Goal: Navigation & Orientation: Find specific page/section

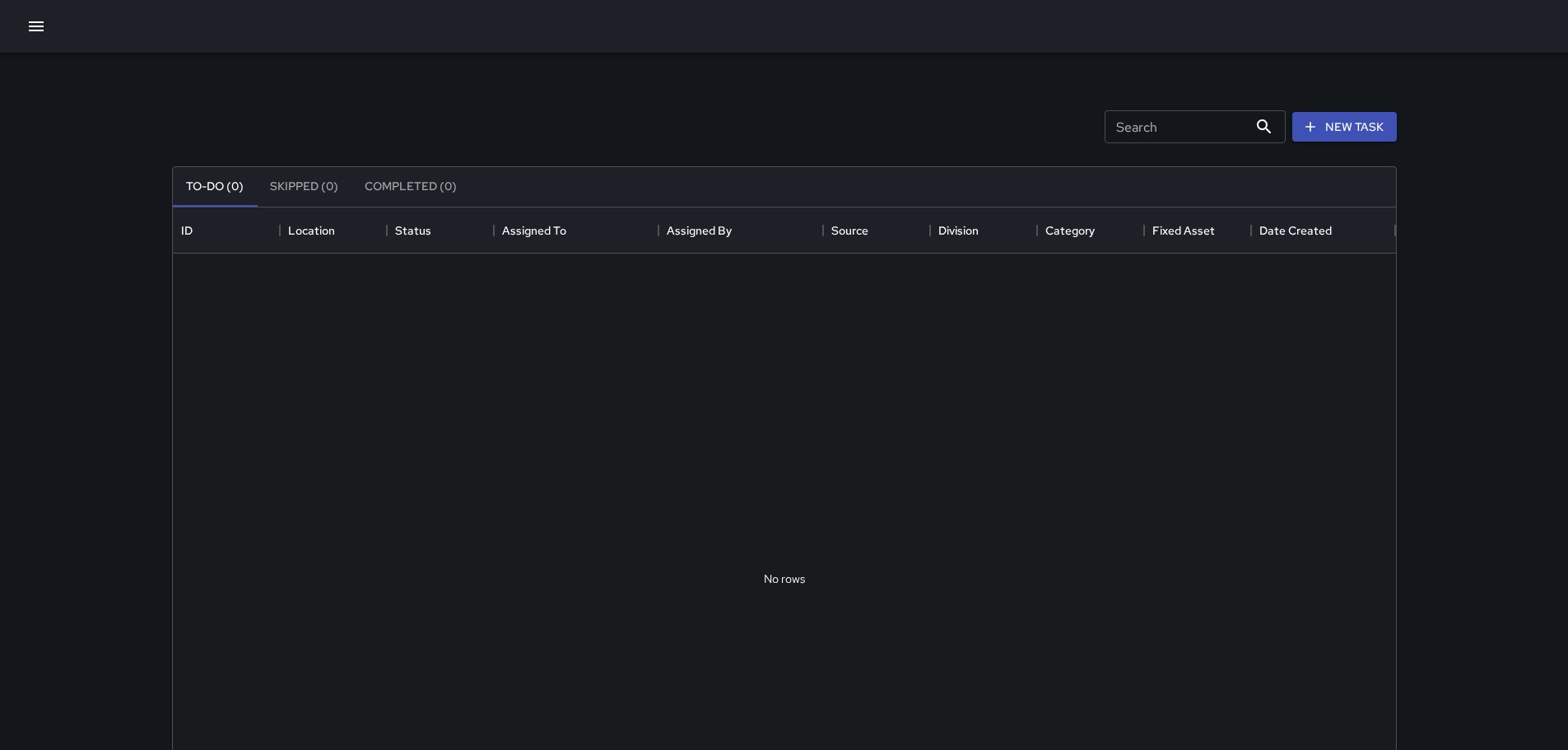
scroll to position [684, 1210]
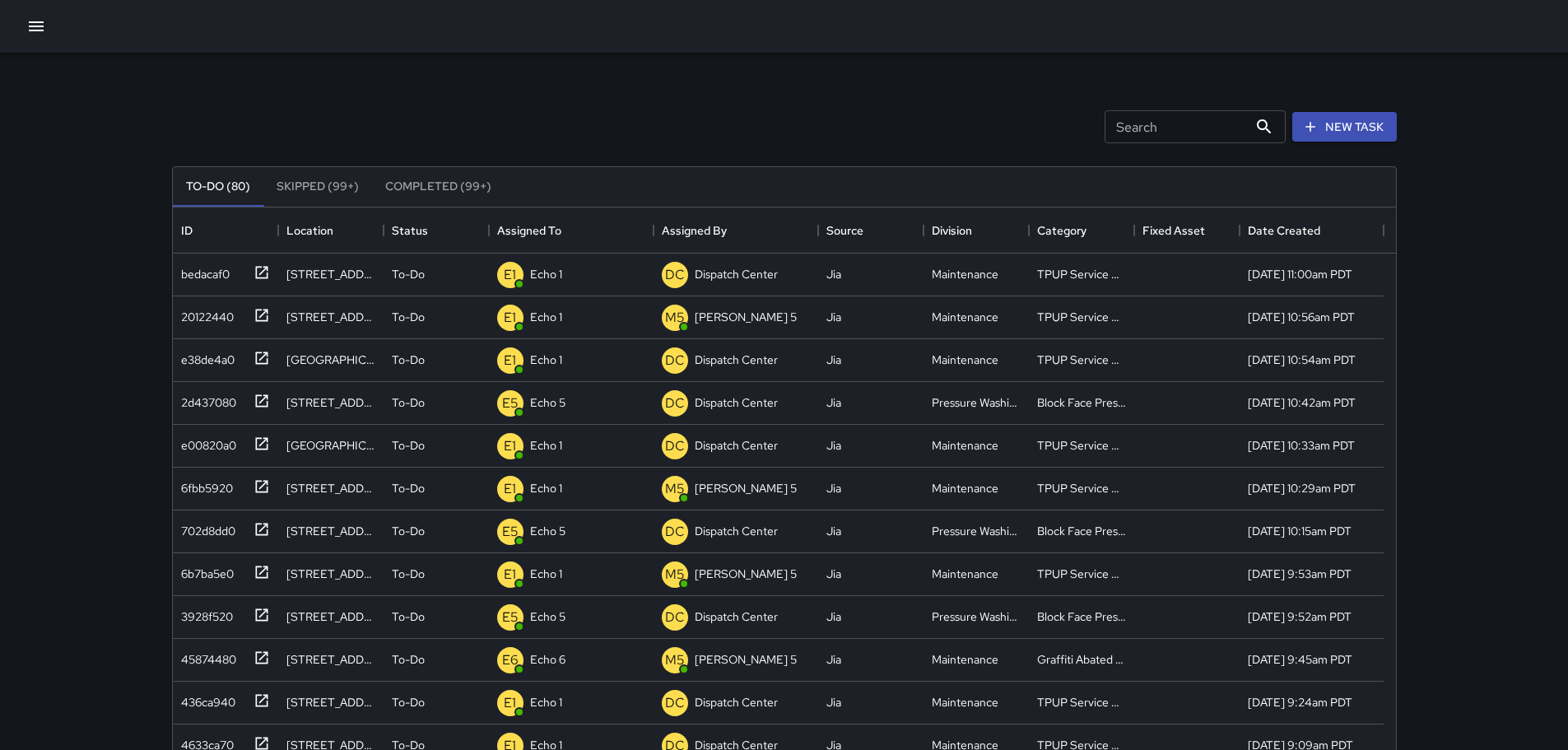
click at [42, 27] on icon "button" at bounding box center [36, 26] width 14 height 10
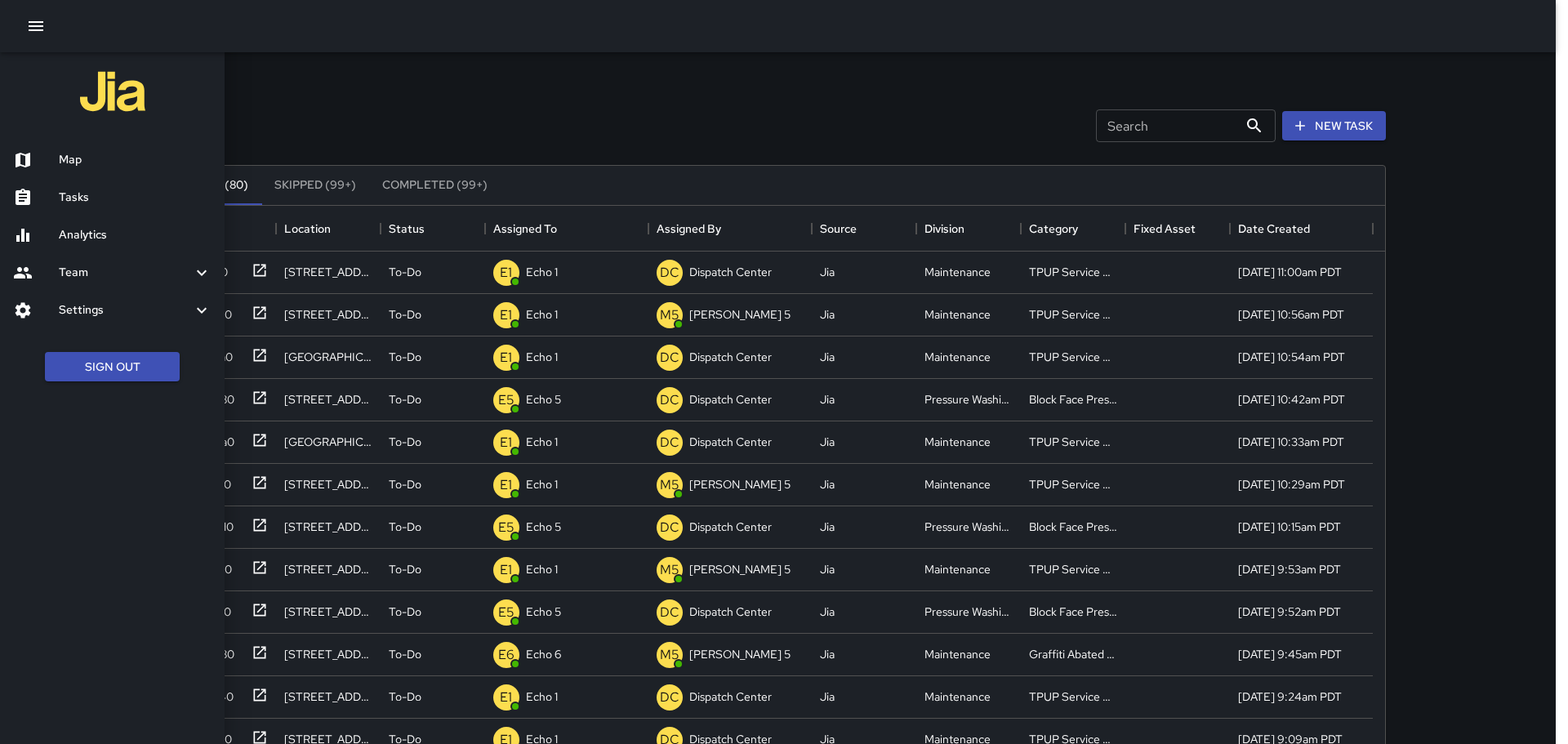
click at [97, 150] on div "Map" at bounding box center [112, 160] width 225 height 37
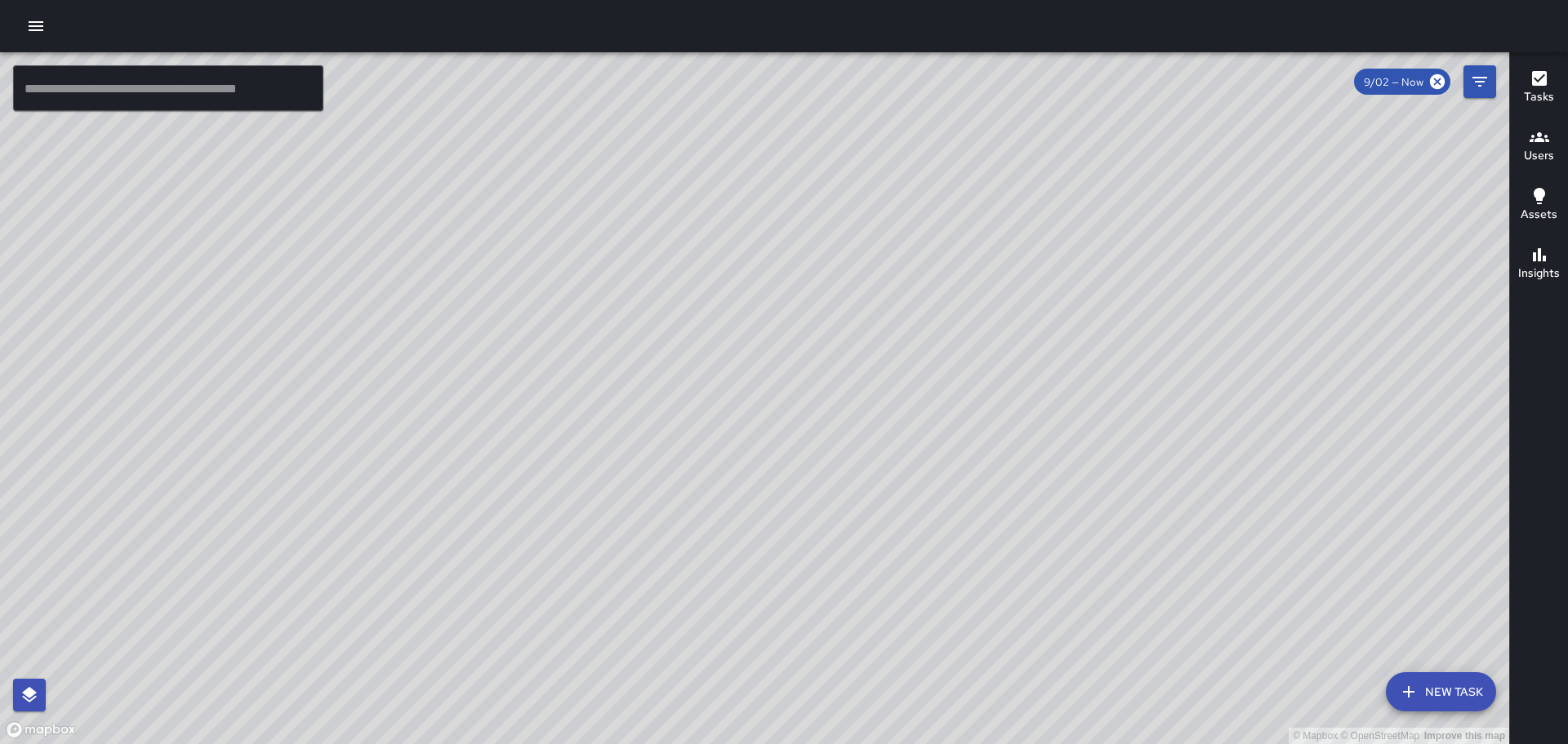
click at [36, 34] on icon "button" at bounding box center [35, 26] width 19 height 19
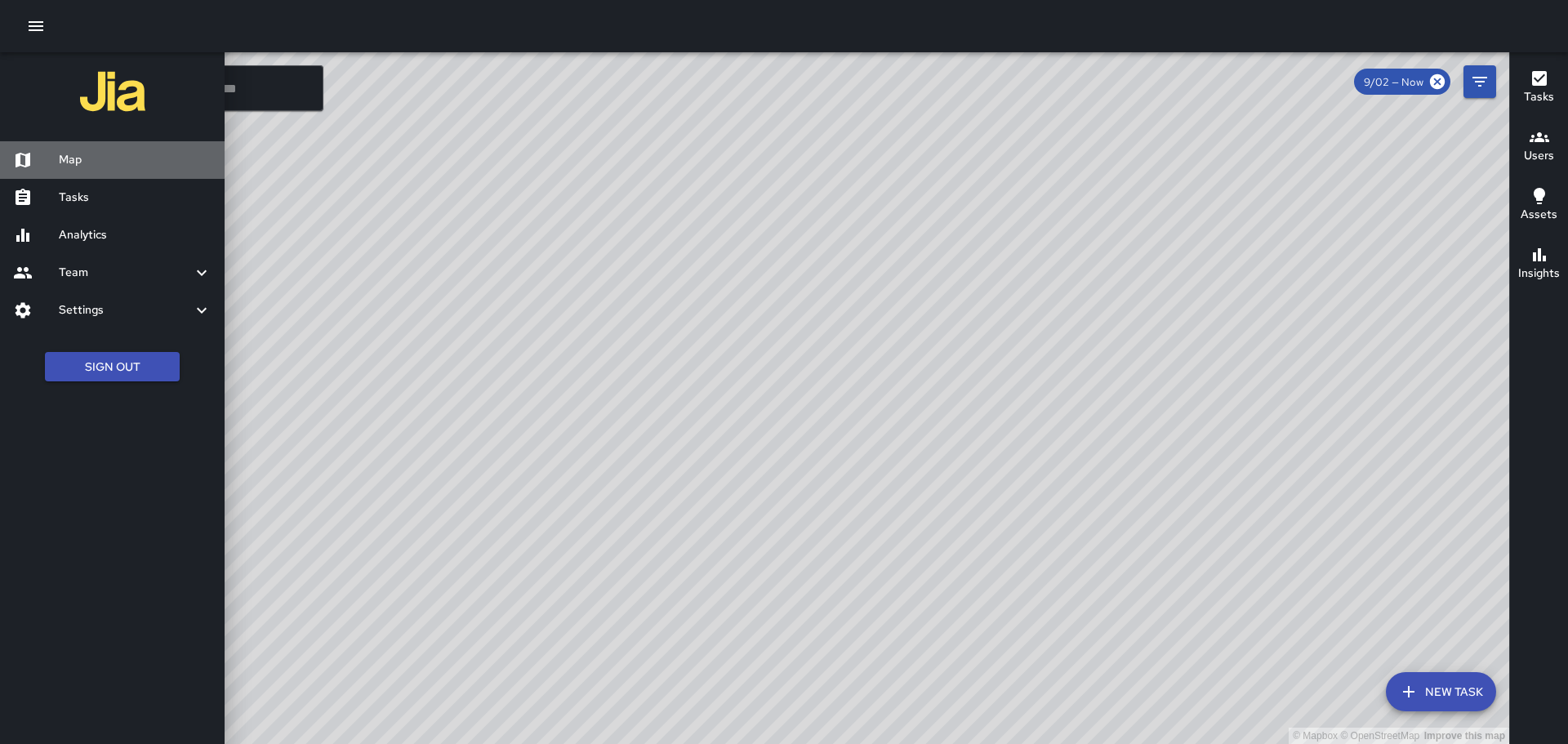
click at [103, 159] on h6 "Map" at bounding box center [135, 160] width 153 height 18
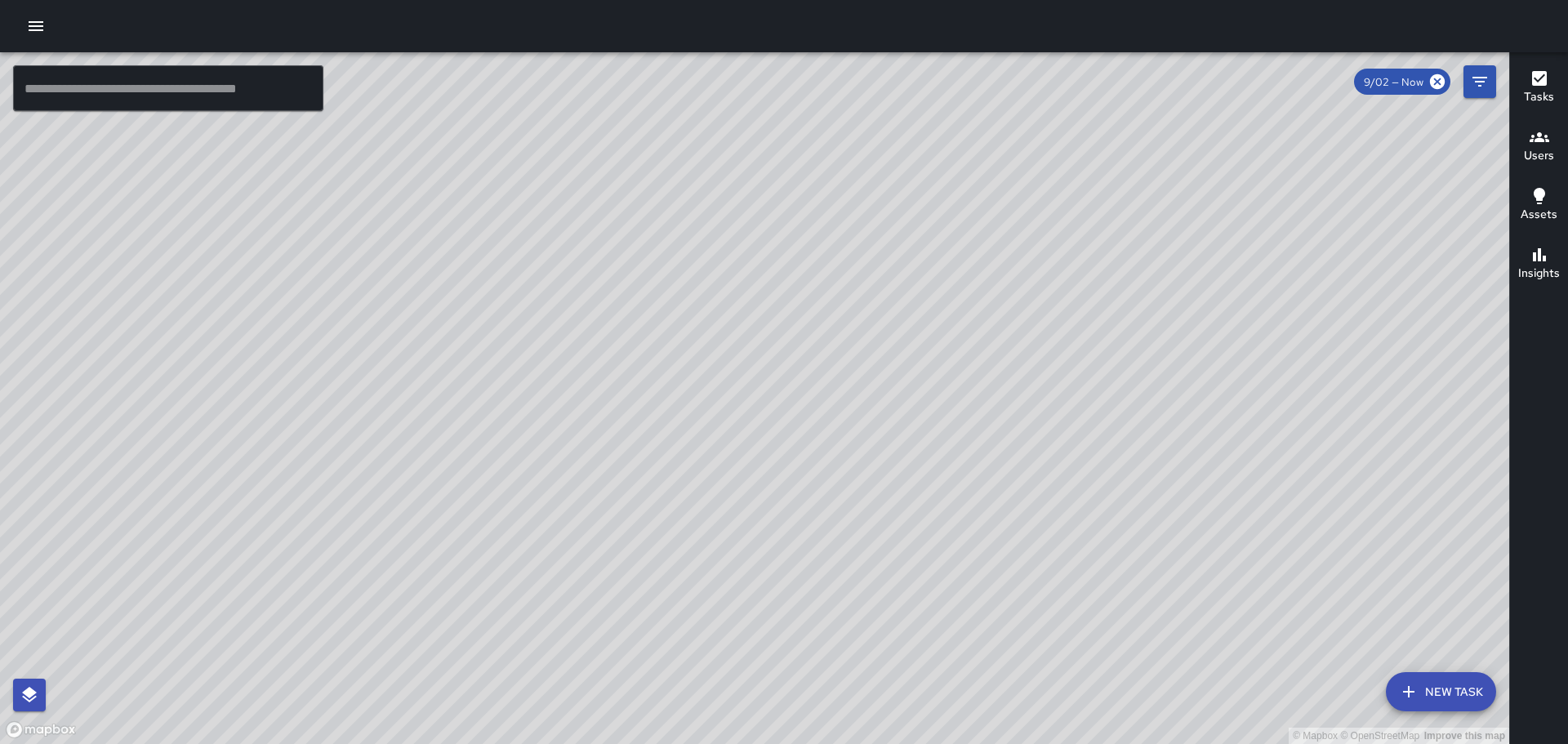
click at [35, 25] on icon "button" at bounding box center [35, 26] width 14 height 10
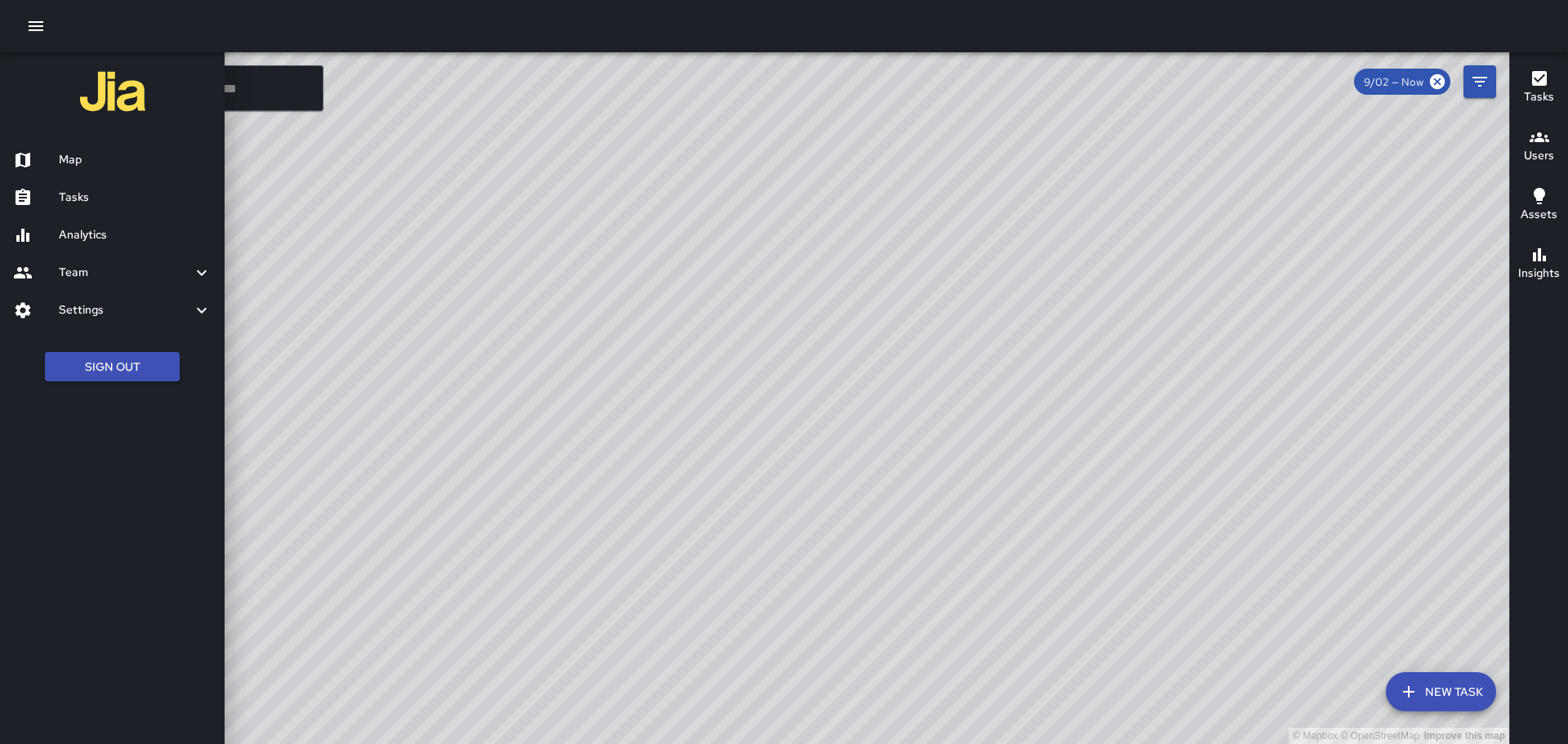
click at [578, 380] on div at bounding box center [784, 372] width 1568 height 744
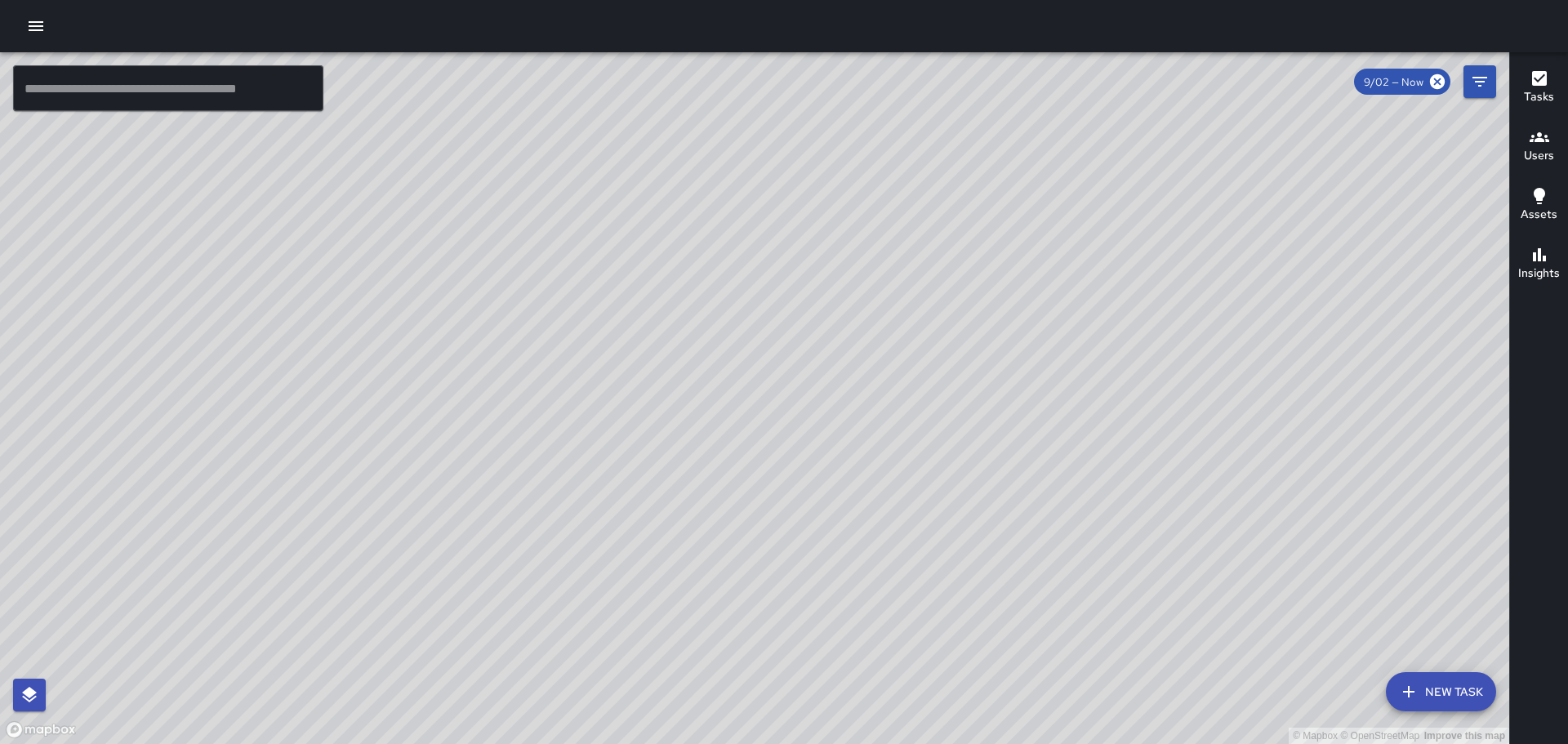
drag, startPoint x: 884, startPoint y: 308, endPoint x: 835, endPoint y: 335, distance: 55.9
click at [787, 335] on div "© Mapbox © OpenStreetMap Improve this map" at bounding box center [755, 398] width 1510 height 691
drag, startPoint x: 1104, startPoint y: 392, endPoint x: 609, endPoint y: 254, distance: 513.9
click at [612, 256] on div "© Mapbox © OpenStreetMap Improve this map" at bounding box center [755, 398] width 1510 height 691
drag, startPoint x: 936, startPoint y: 479, endPoint x: 762, endPoint y: 419, distance: 184.1
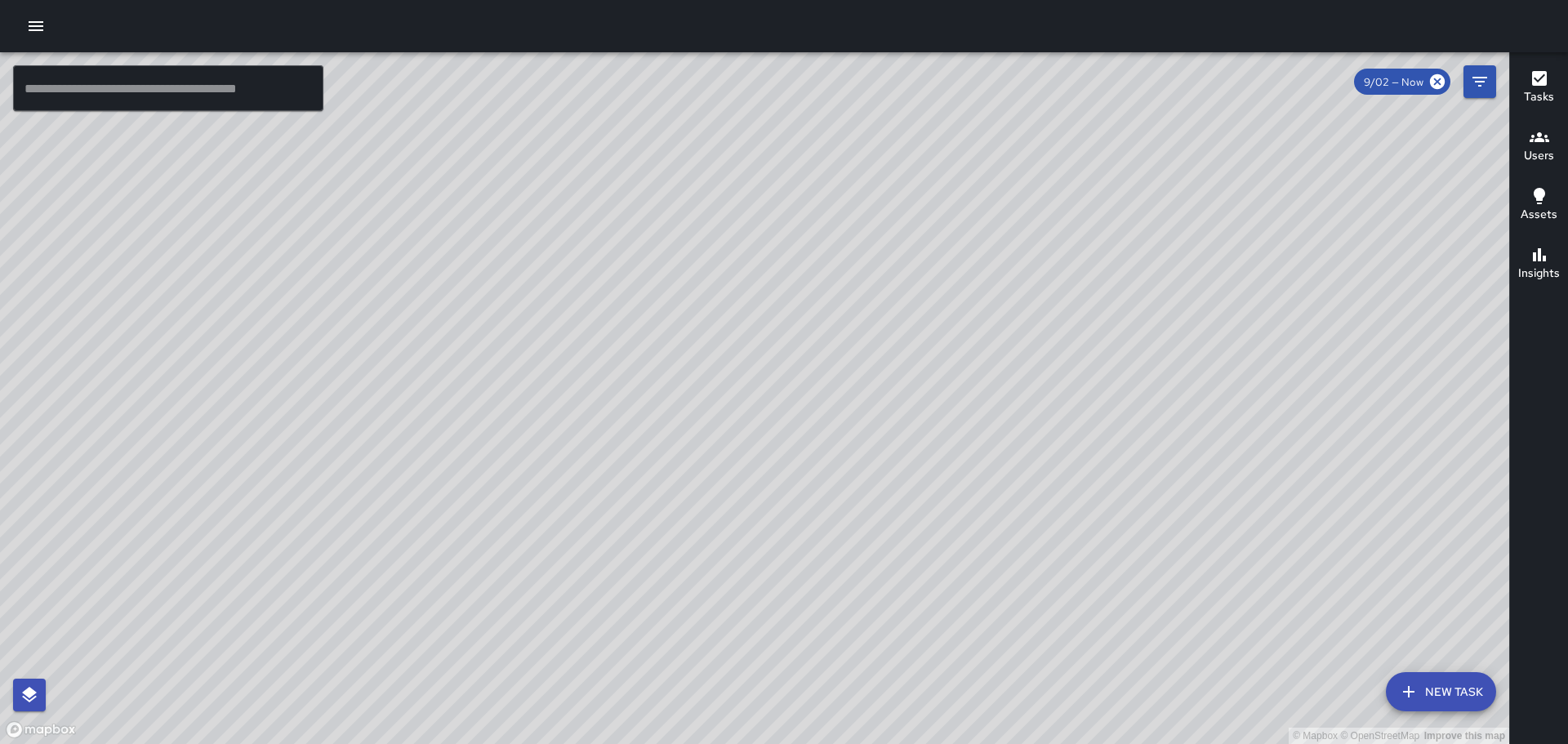
click at [1016, 271] on div "© Mapbox © OpenStreetMap Improve this map" at bounding box center [755, 398] width 1510 height 691
click at [38, 15] on button "button" at bounding box center [35, 26] width 33 height 33
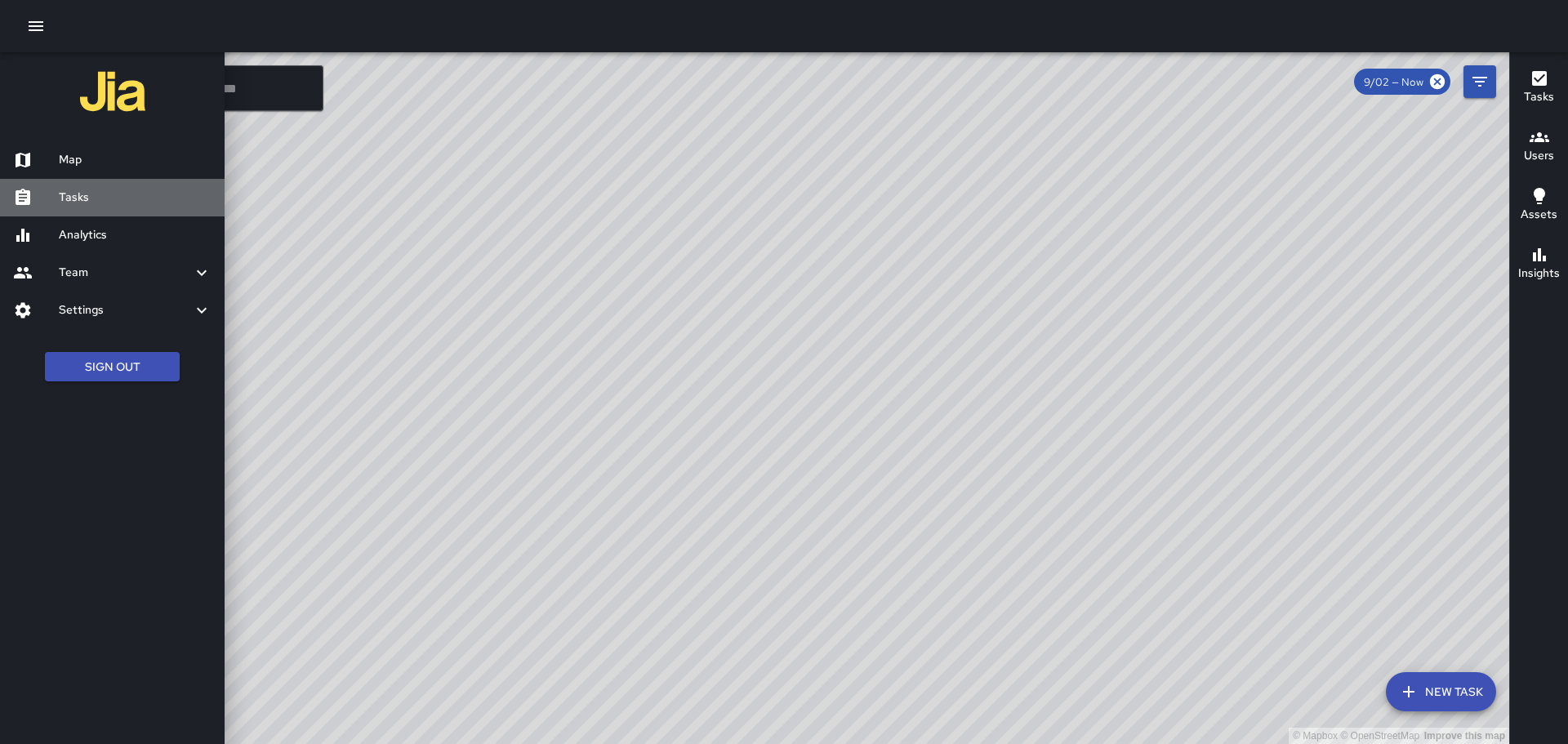
click at [84, 200] on h6 "Tasks" at bounding box center [135, 197] width 153 height 18
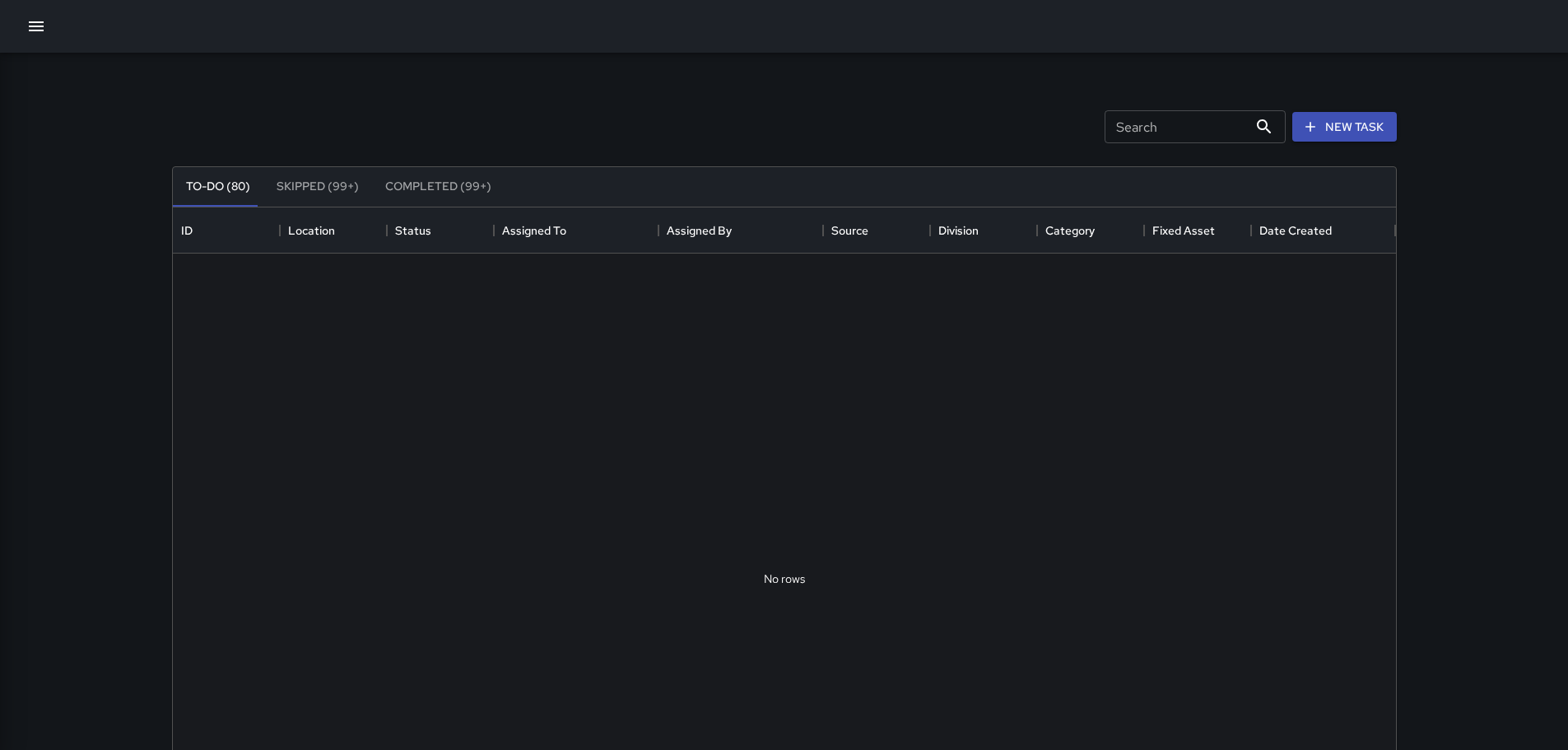
scroll to position [684, 1210]
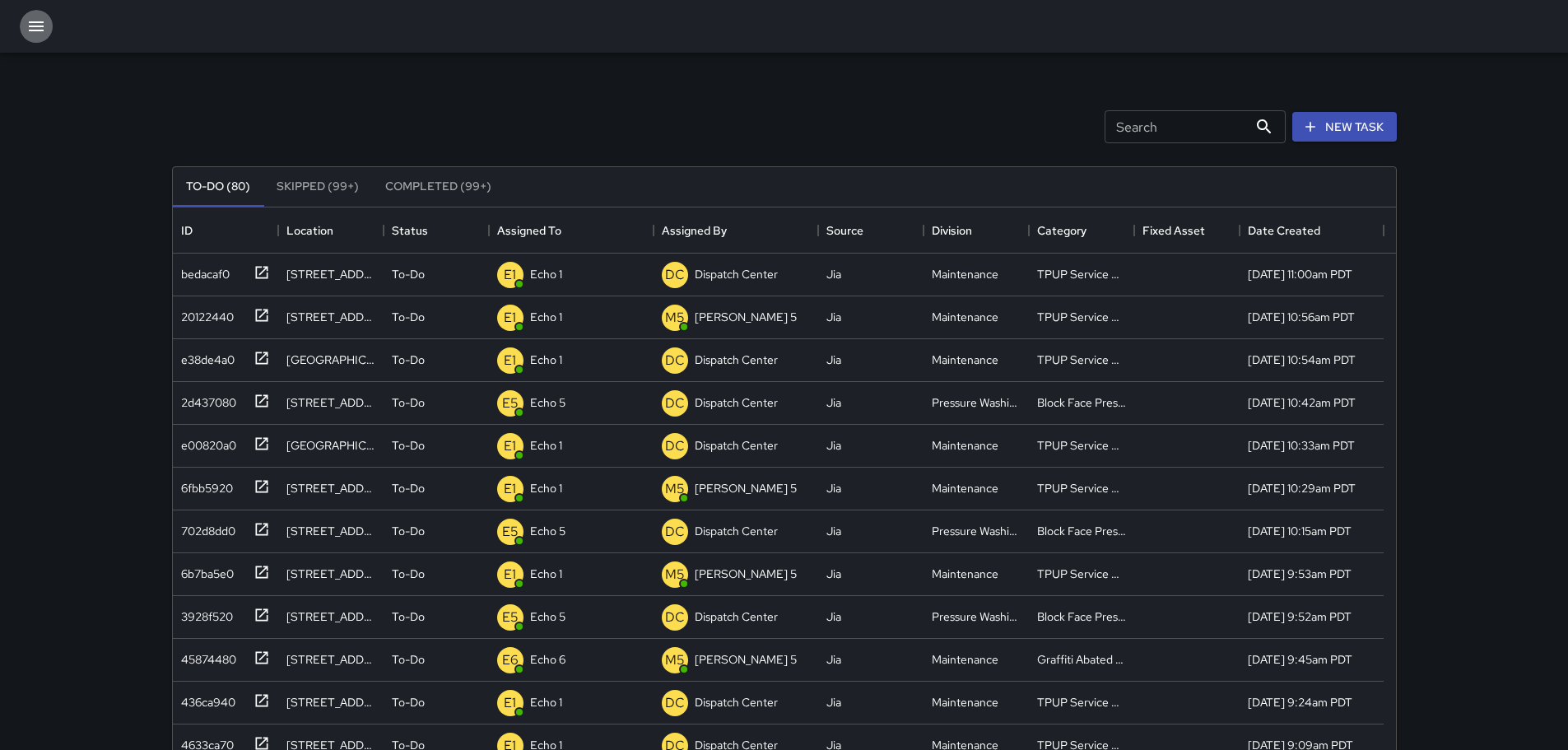
click at [42, 22] on icon "button" at bounding box center [36, 26] width 14 height 10
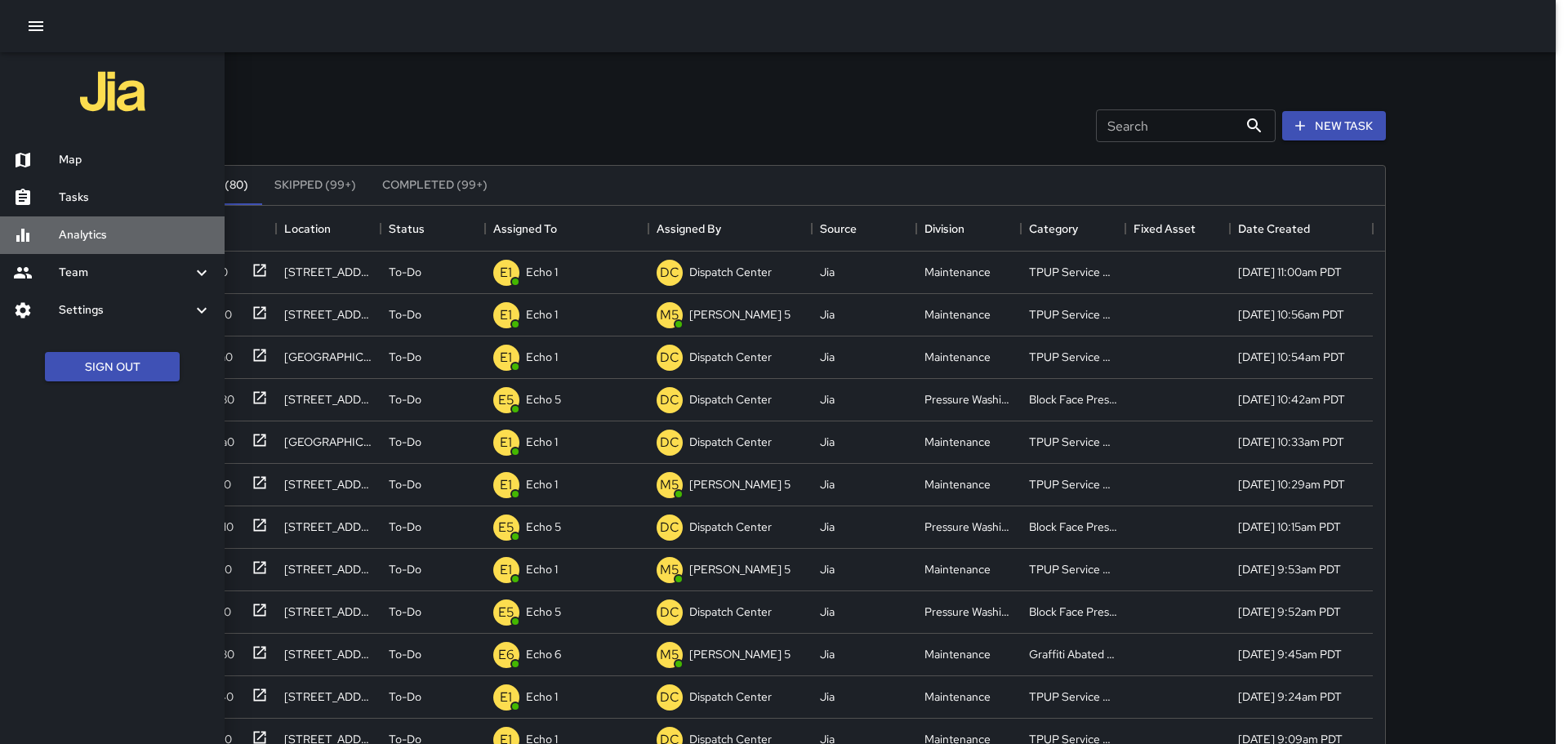
click at [95, 231] on h6 "Analytics" at bounding box center [135, 235] width 153 height 18
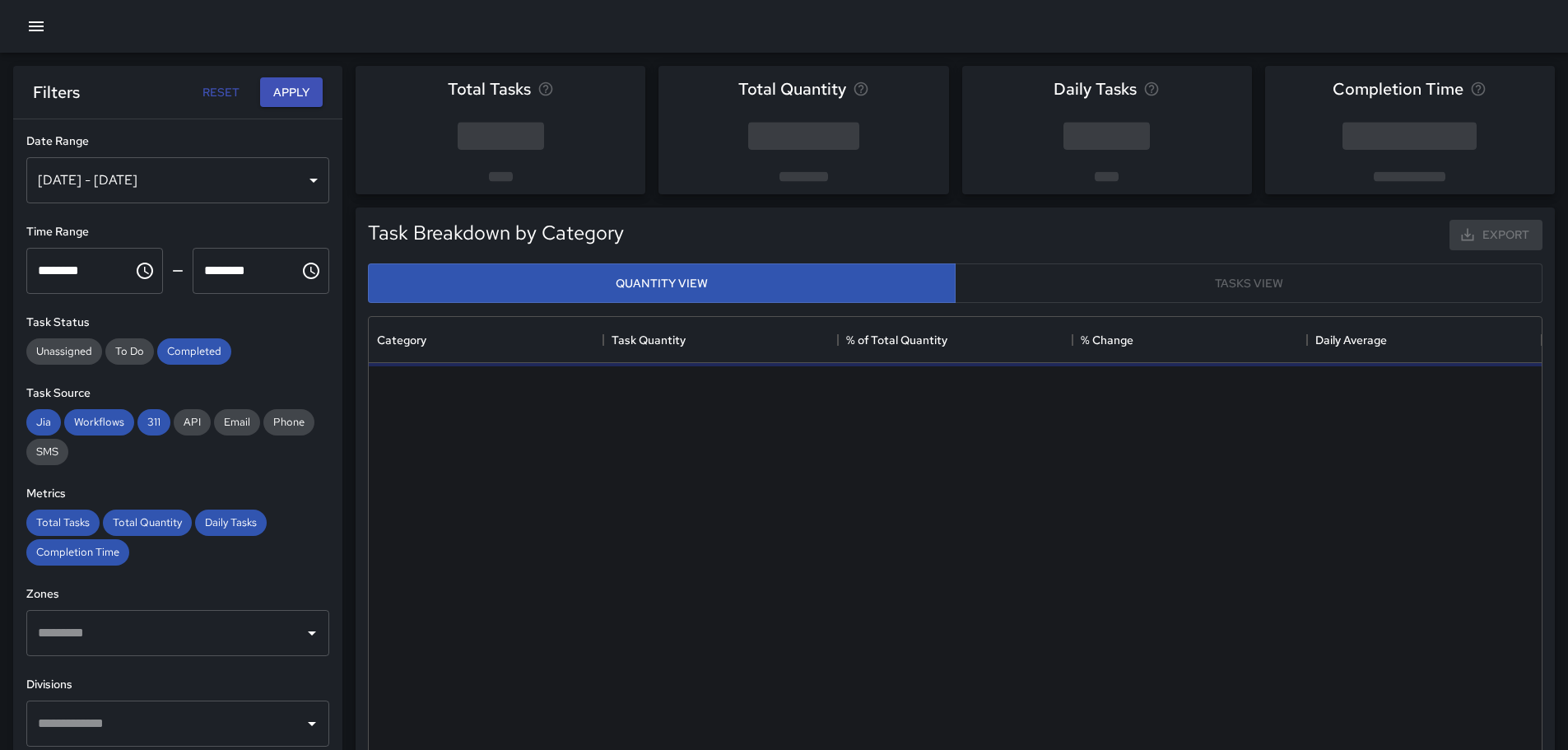
scroll to position [480, 1160]
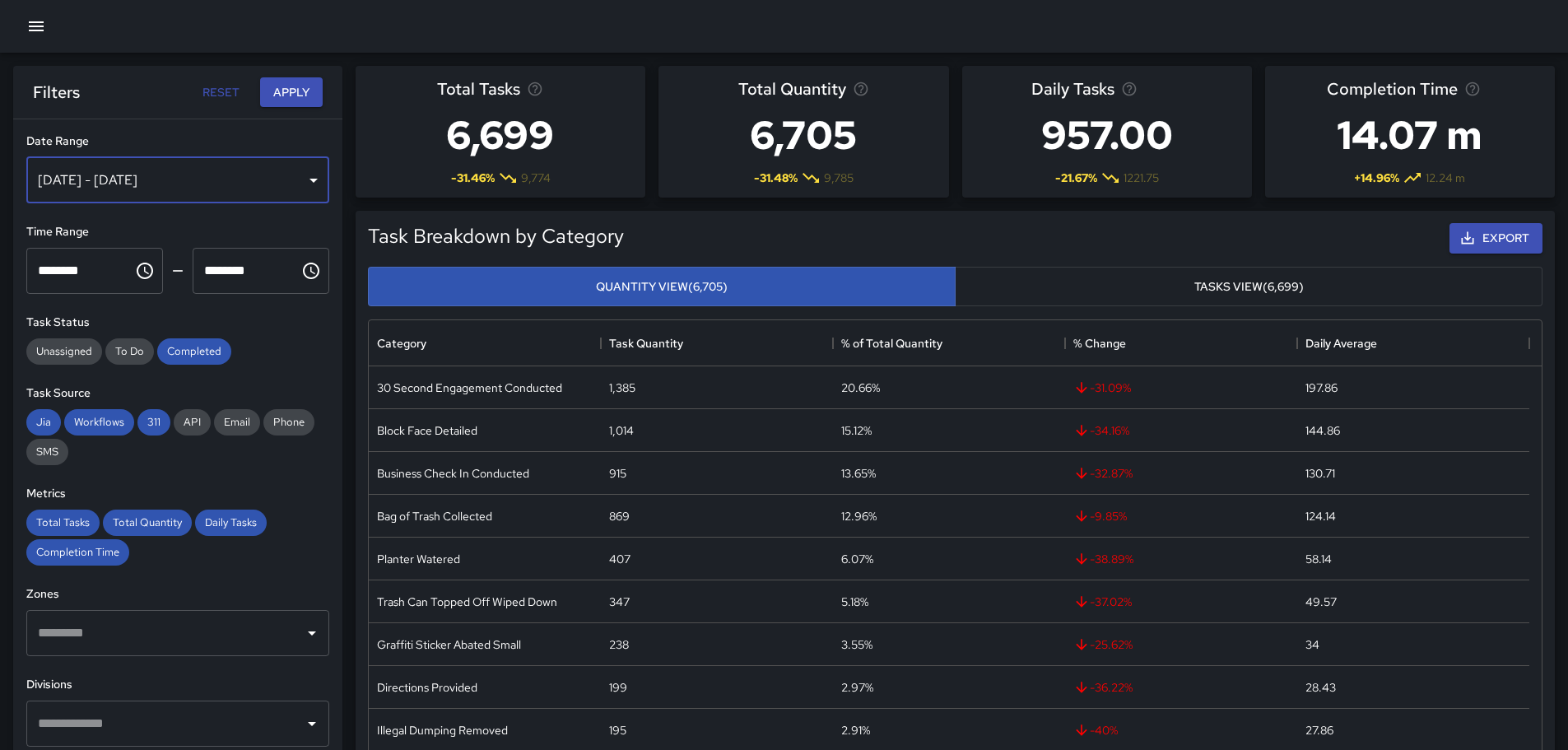
click at [209, 180] on div "[DATE] - [DATE]" at bounding box center [177, 180] width 303 height 46
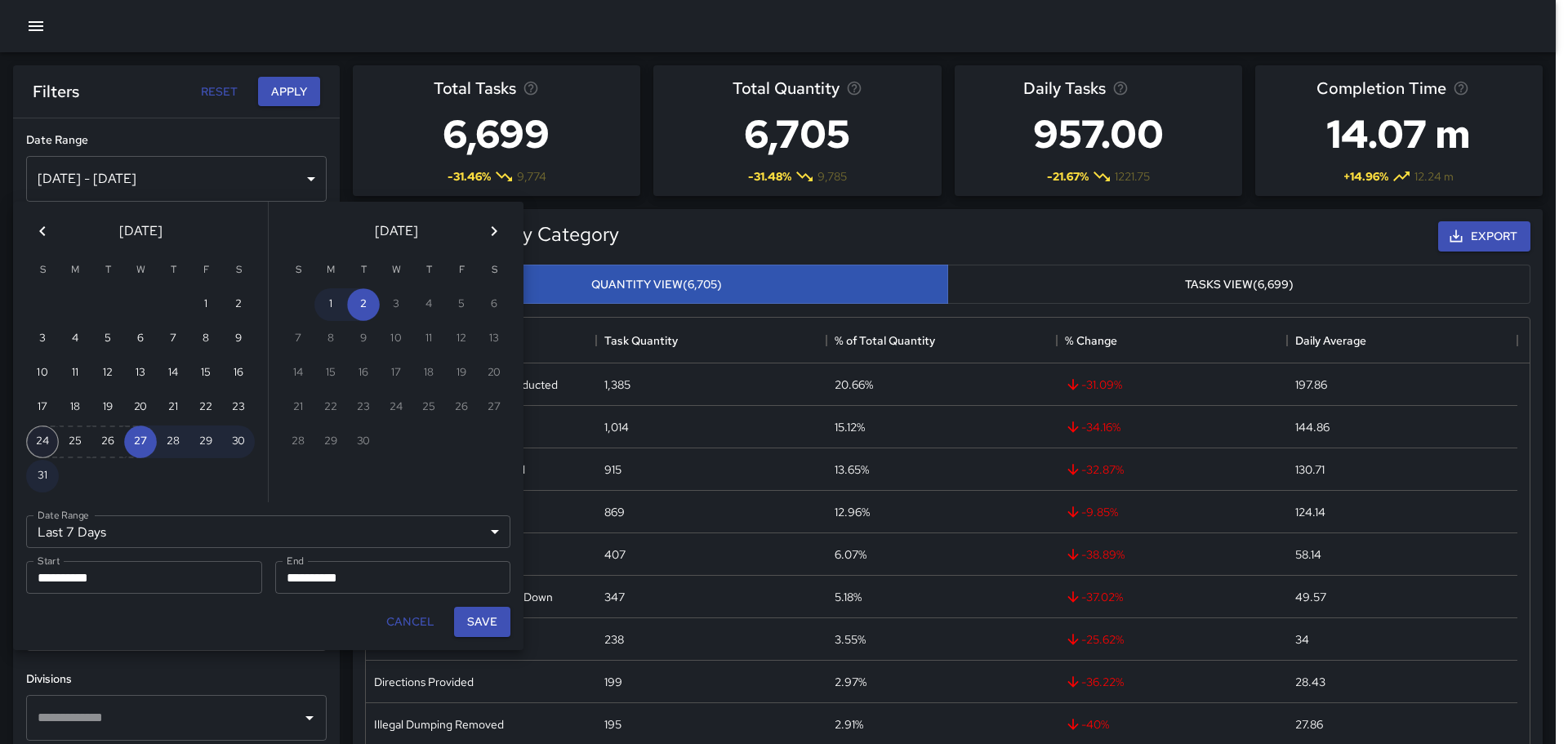
click at [42, 449] on button "24" at bounding box center [42, 442] width 33 height 33
type input "******"
type input "**********"
click at [49, 472] on button "31" at bounding box center [42, 476] width 33 height 33
type input "**********"
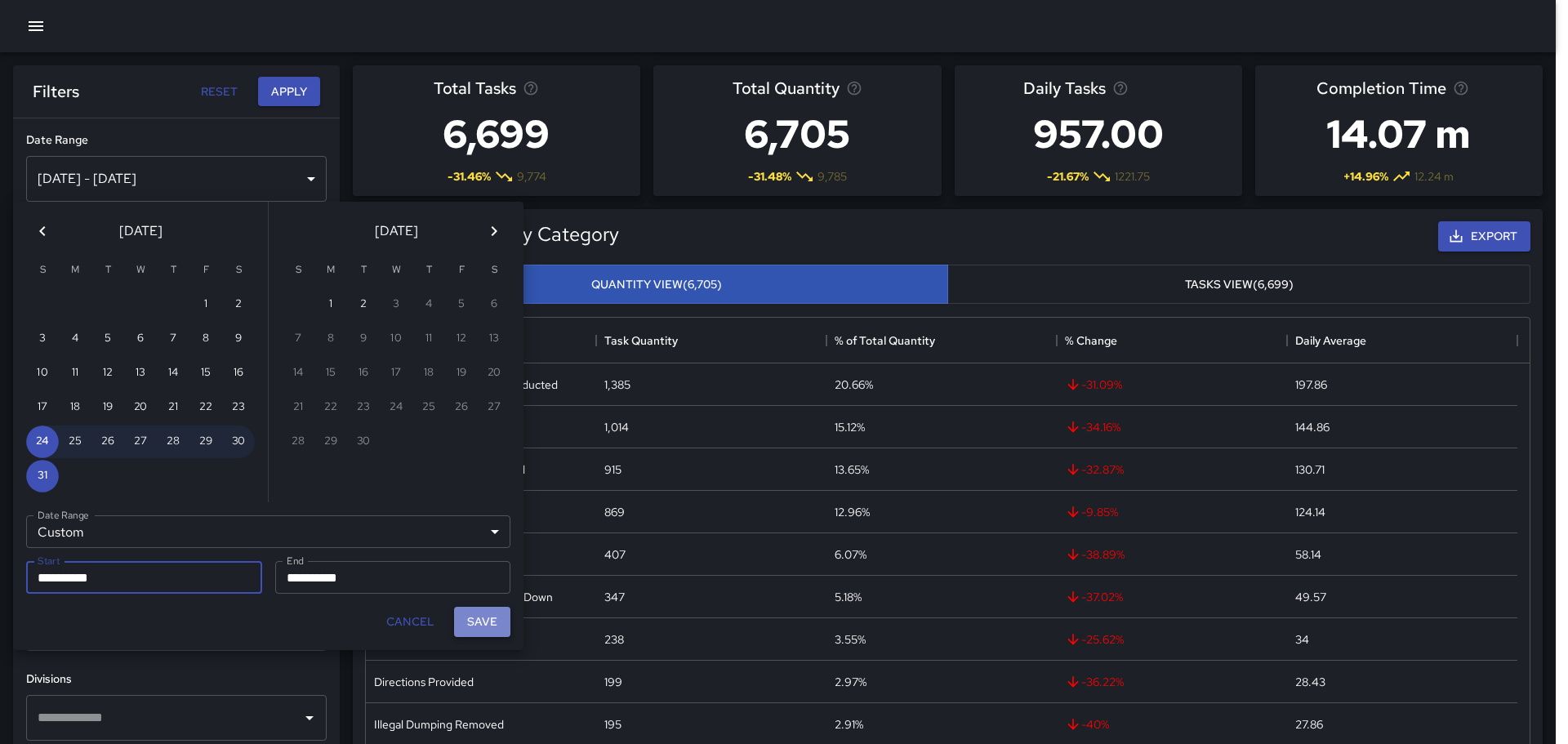
click at [497, 623] on button "Save" at bounding box center [482, 622] width 56 height 31
type input "**********"
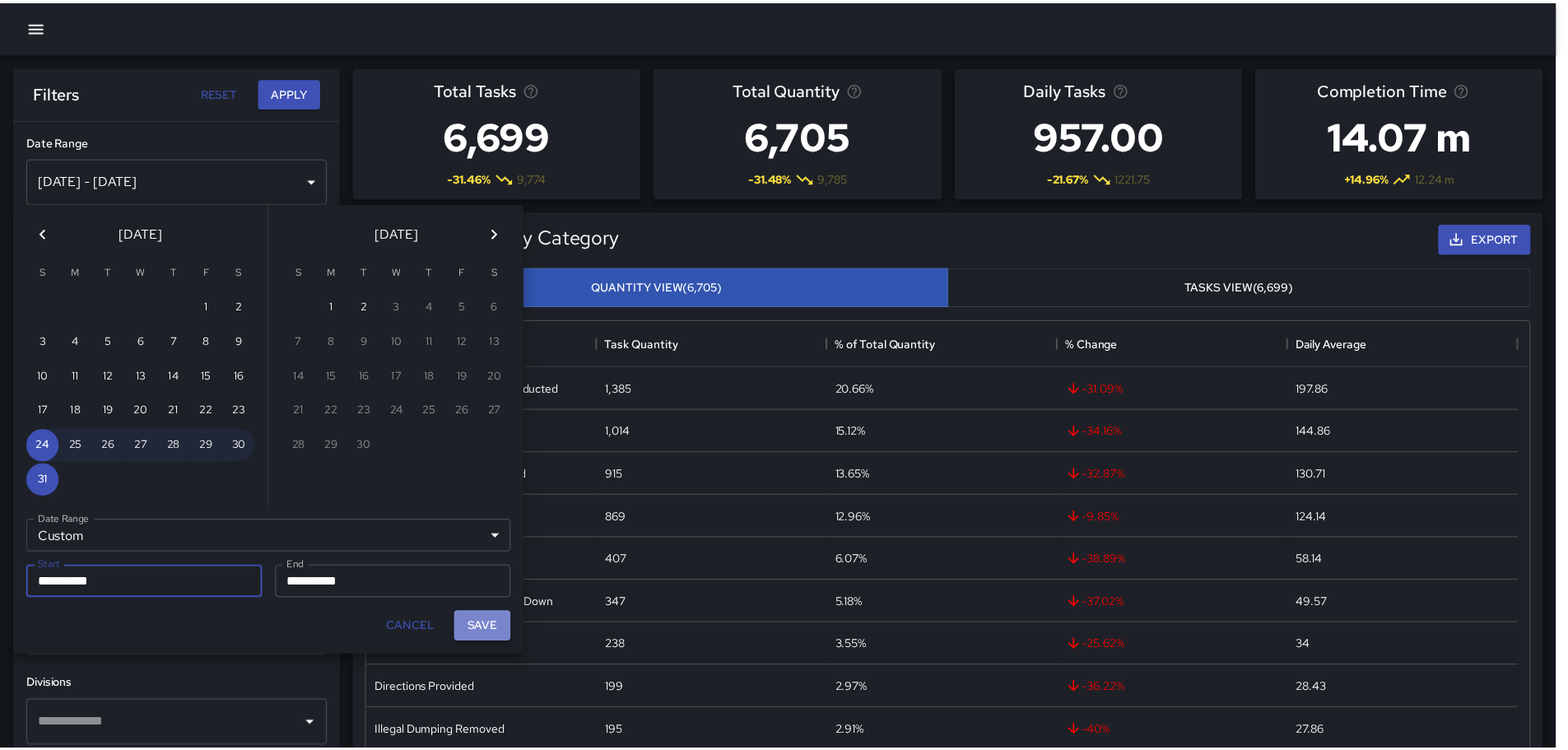
scroll to position [13, 13]
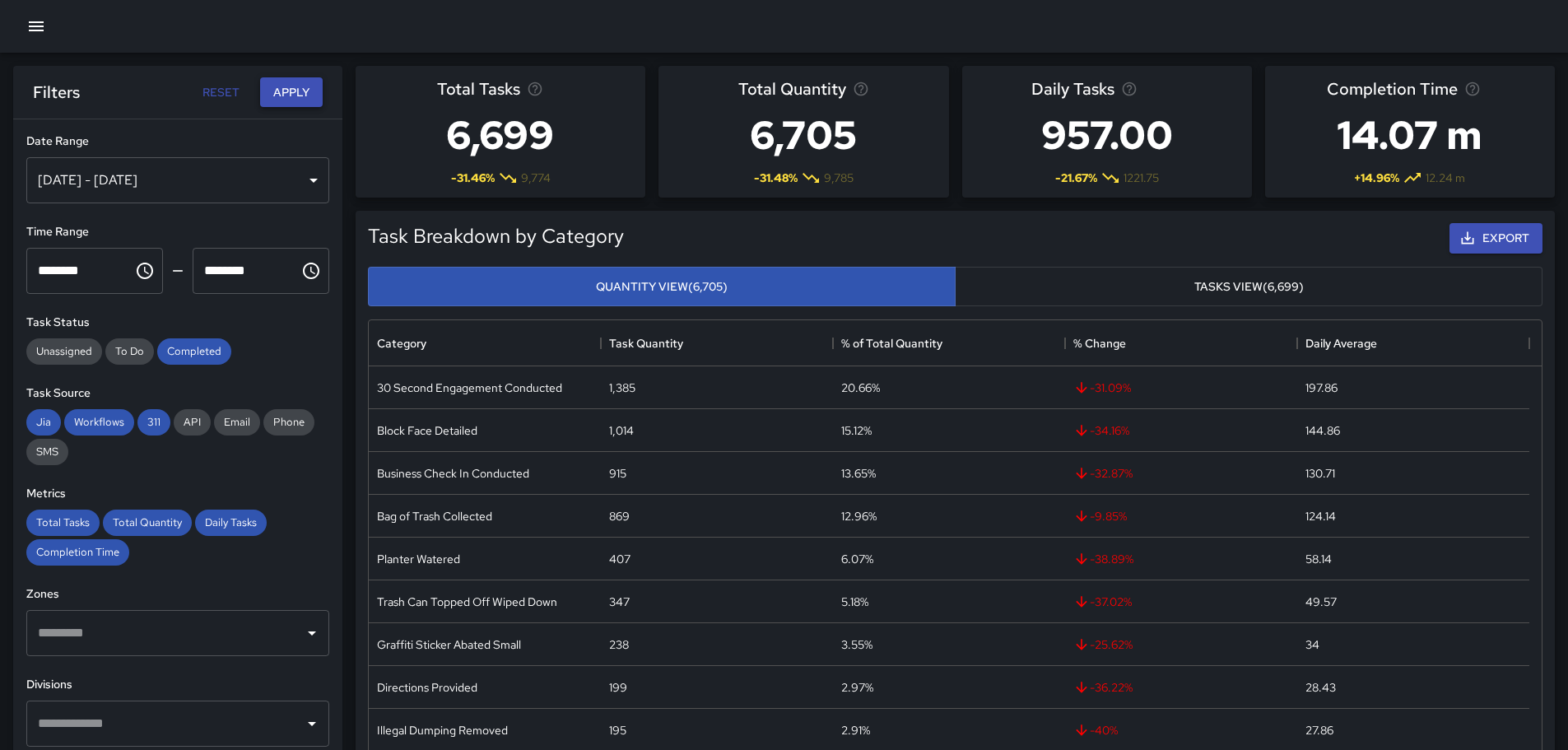
click at [300, 98] on button "Apply" at bounding box center [291, 93] width 63 height 31
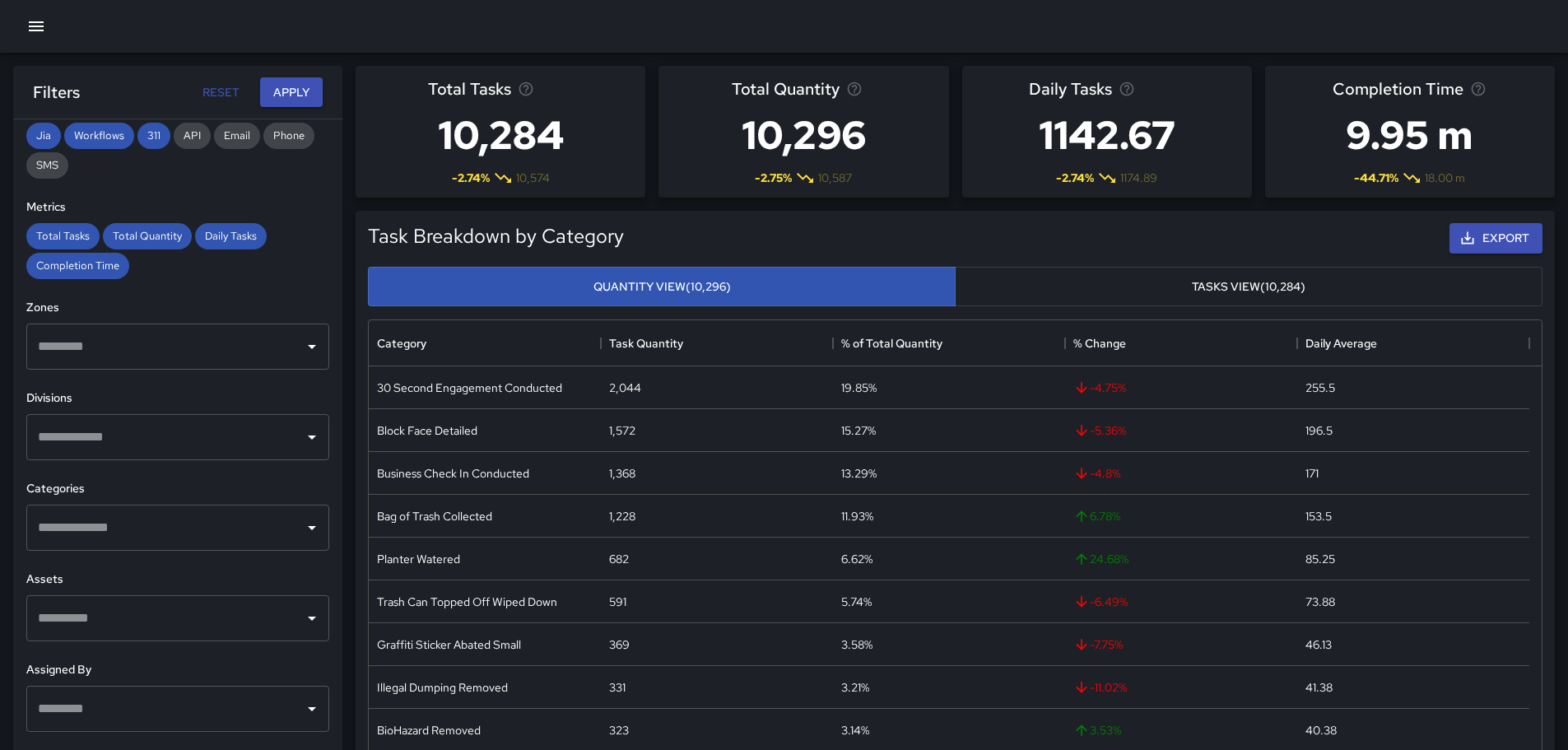
scroll to position [291, 0]
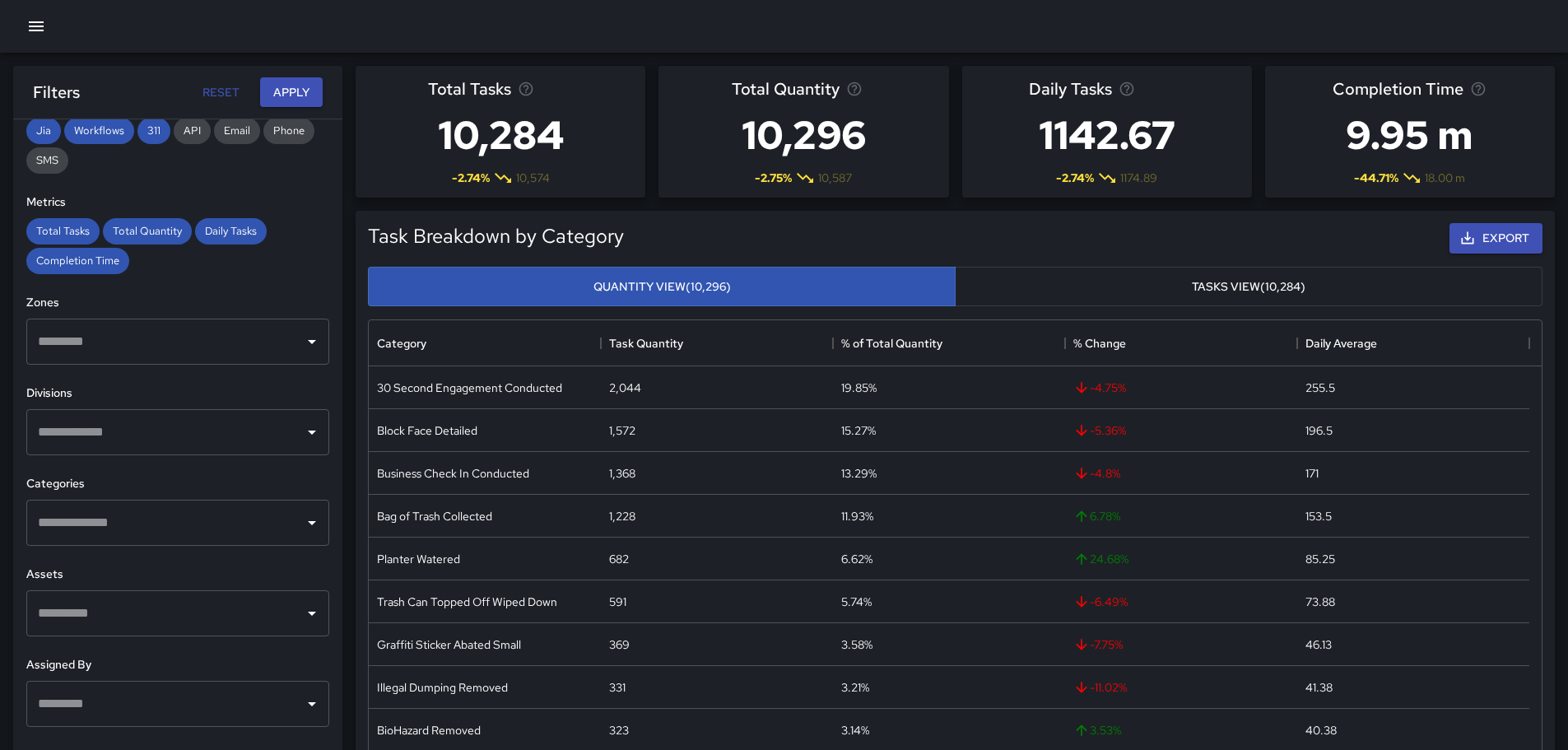
click at [262, 450] on div "​" at bounding box center [177, 432] width 303 height 46
click at [294, 81] on button "Apply" at bounding box center [291, 93] width 63 height 31
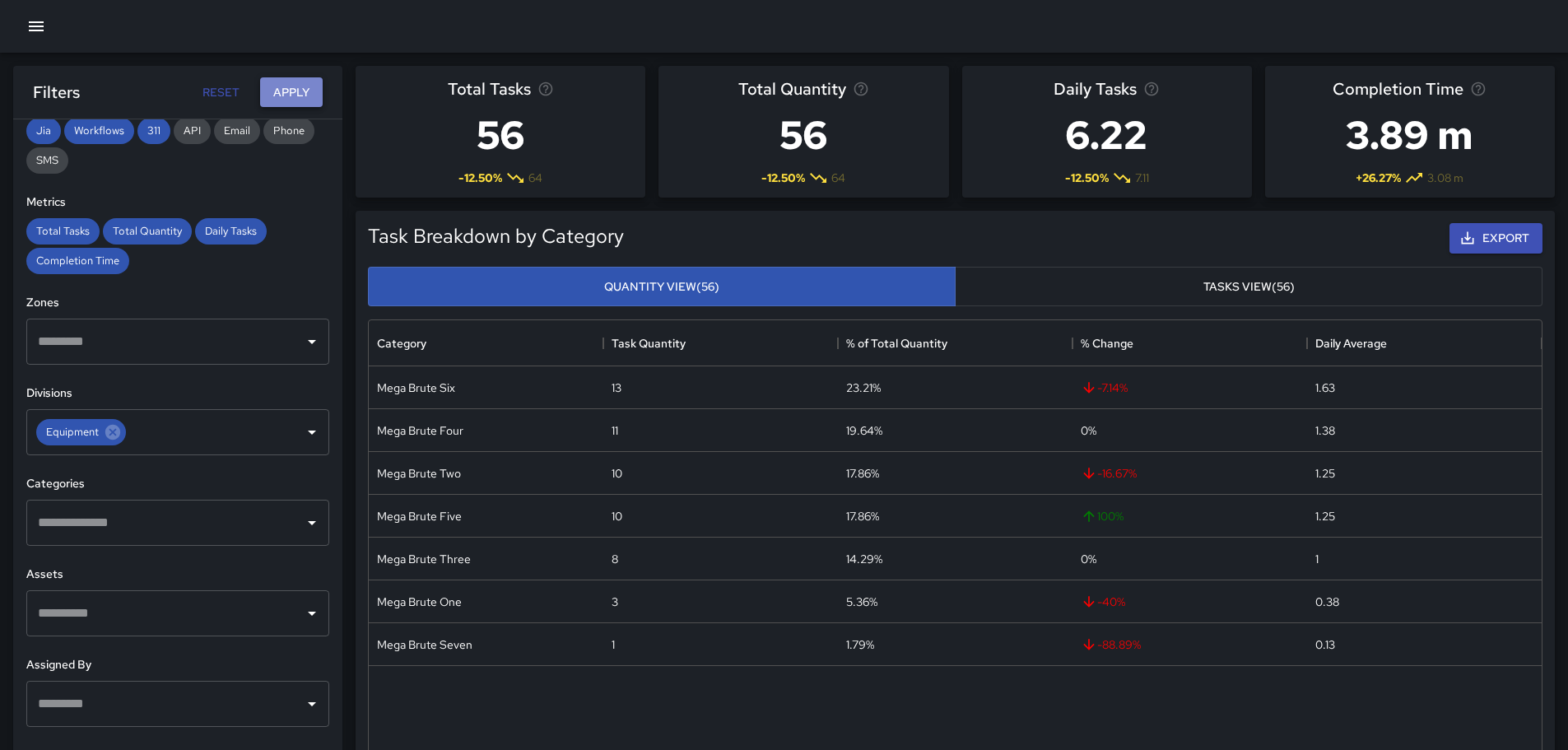
click at [290, 96] on button "Apply" at bounding box center [291, 93] width 63 height 31
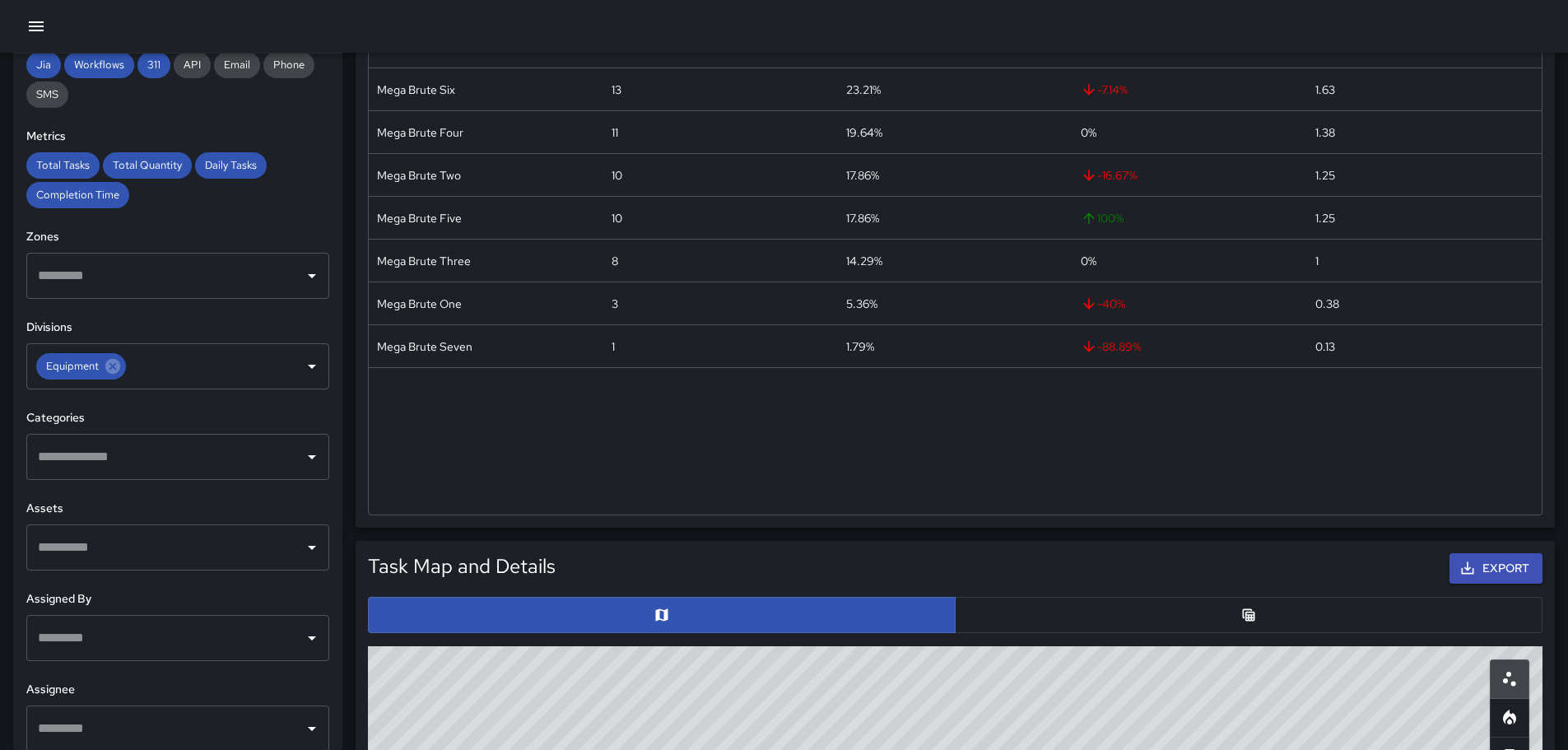
scroll to position [311, 0]
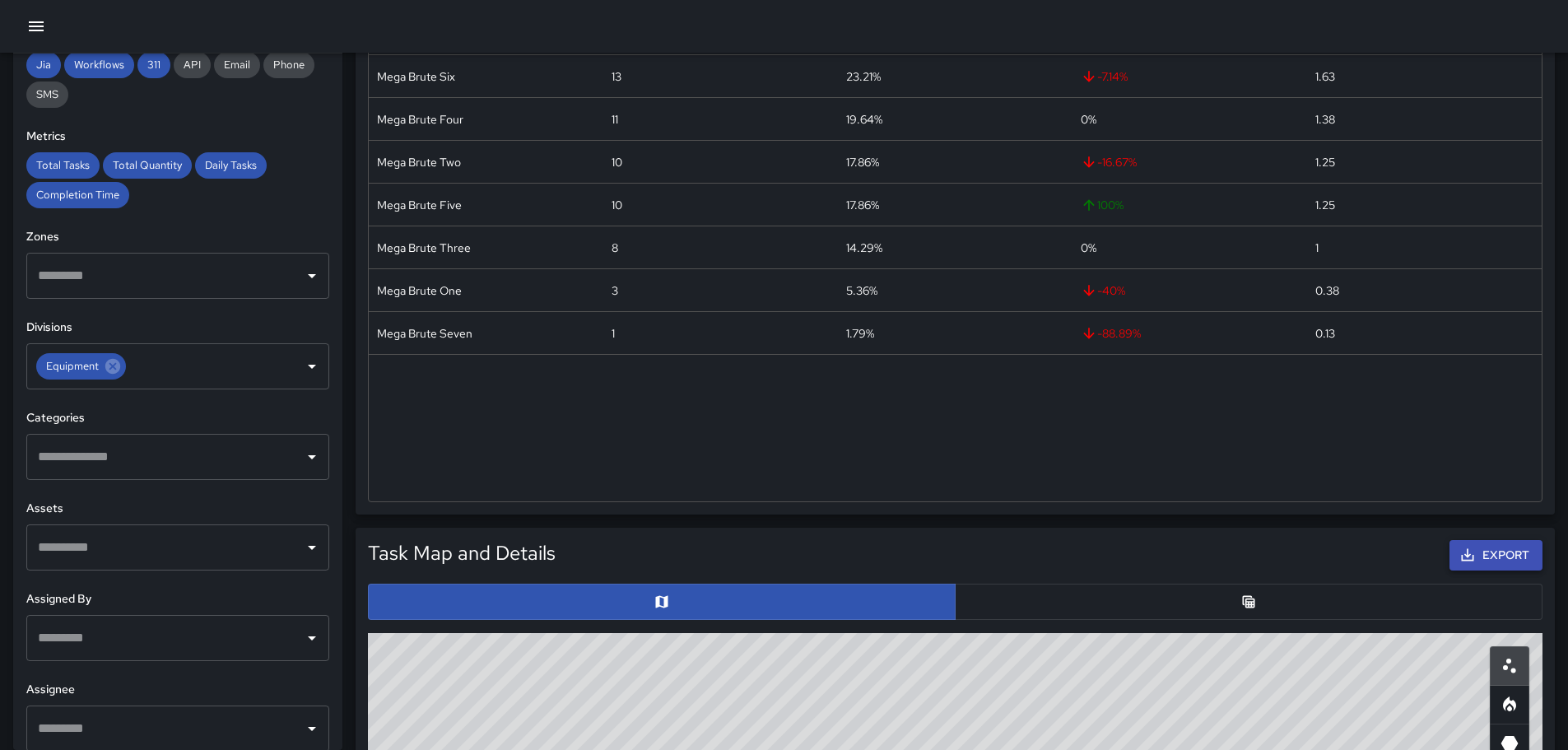
click at [1464, 548] on icon "button" at bounding box center [1467, 554] width 16 height 16
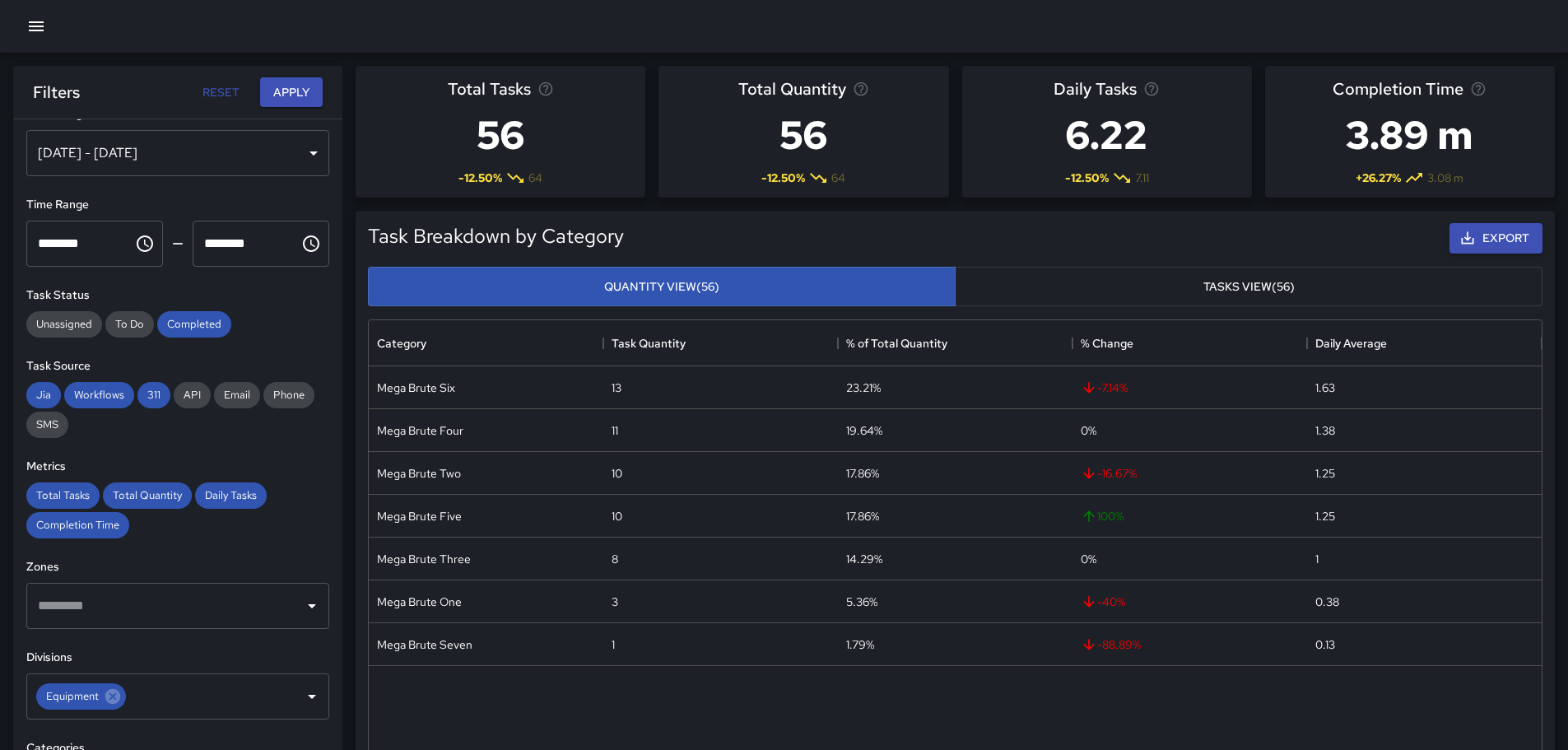
scroll to position [0, 0]
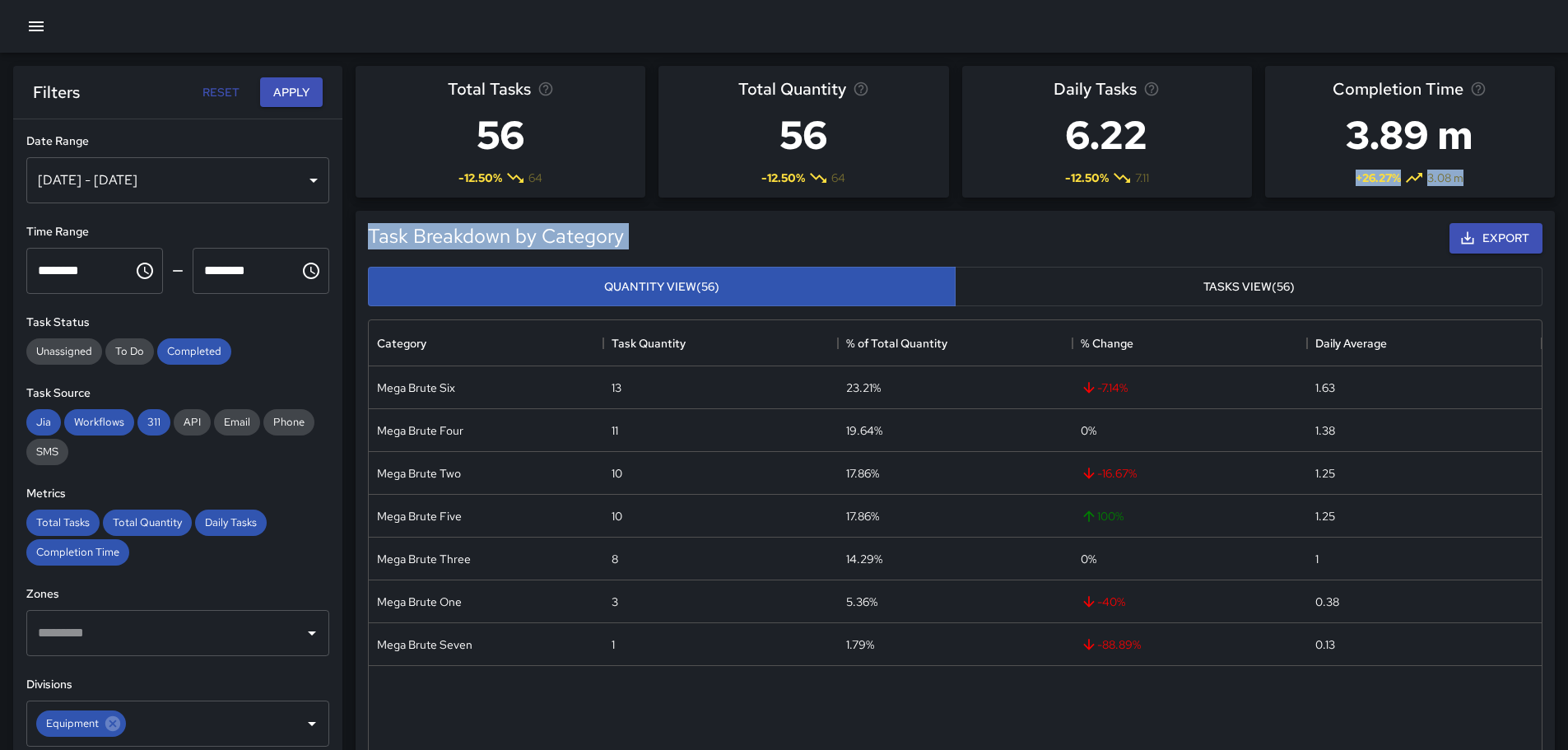
drag, startPoint x: 1566, startPoint y: 154, endPoint x: 1578, endPoint y: 213, distance: 60.2
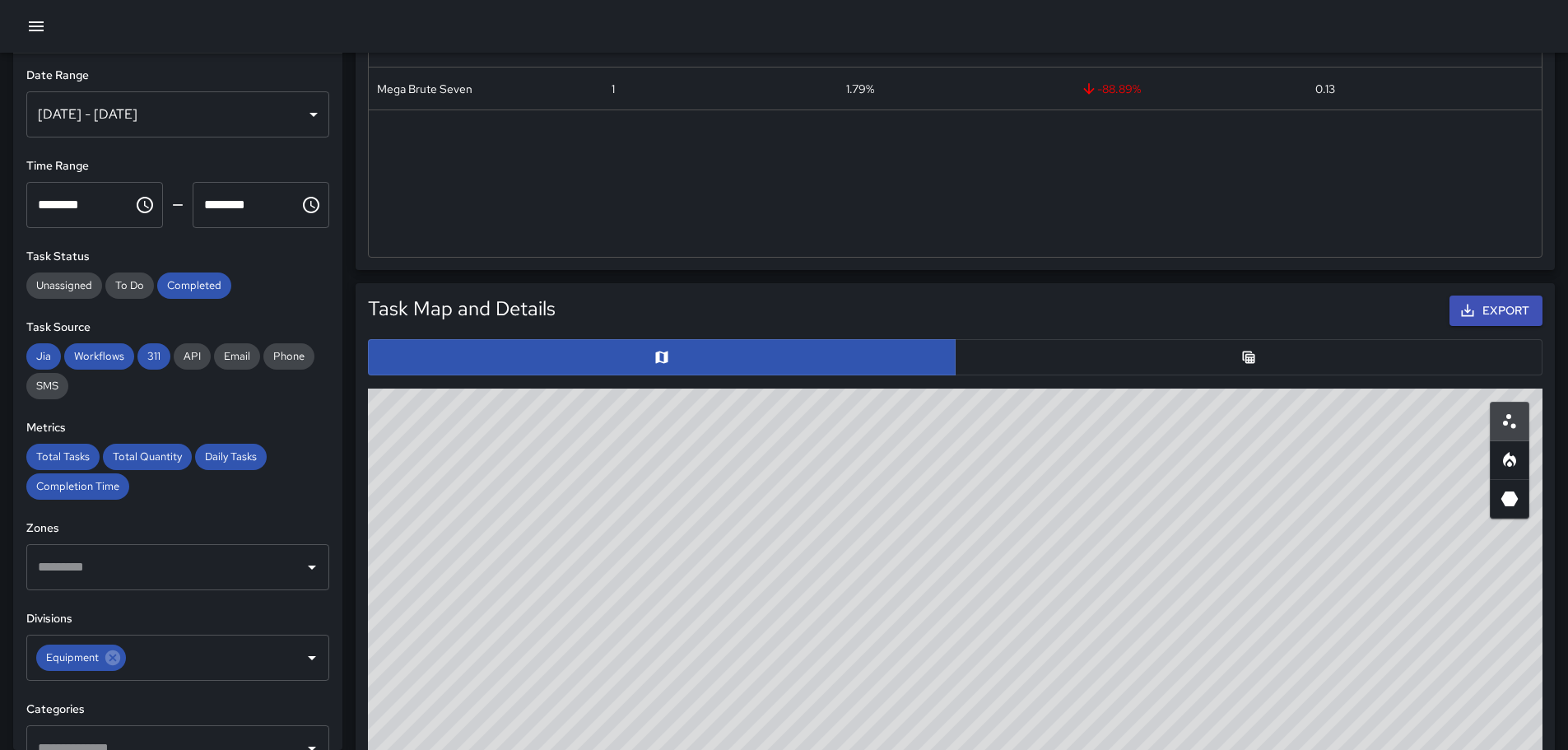
scroll to position [579, 0]
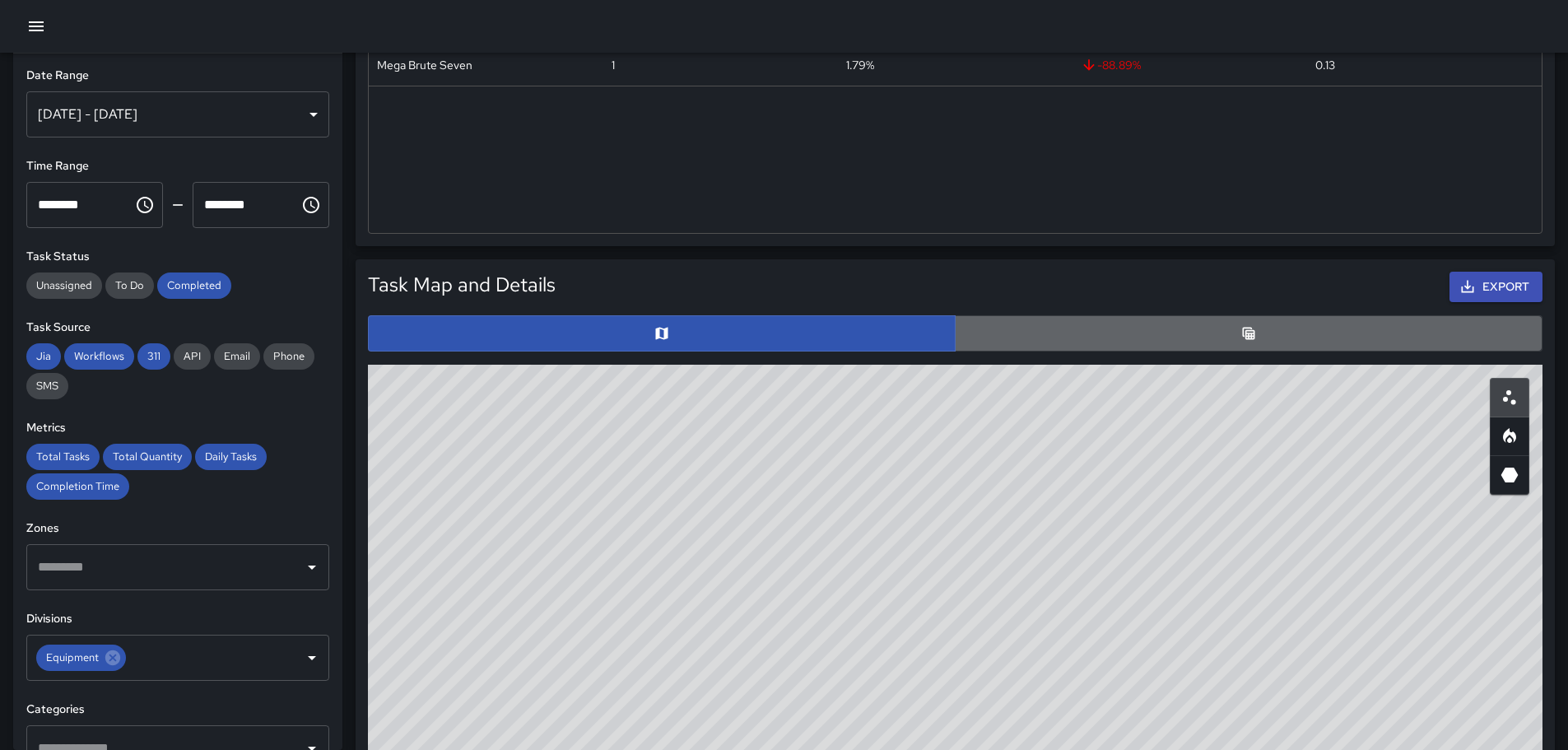
click at [1228, 324] on button "button" at bounding box center [1248, 334] width 588 height 37
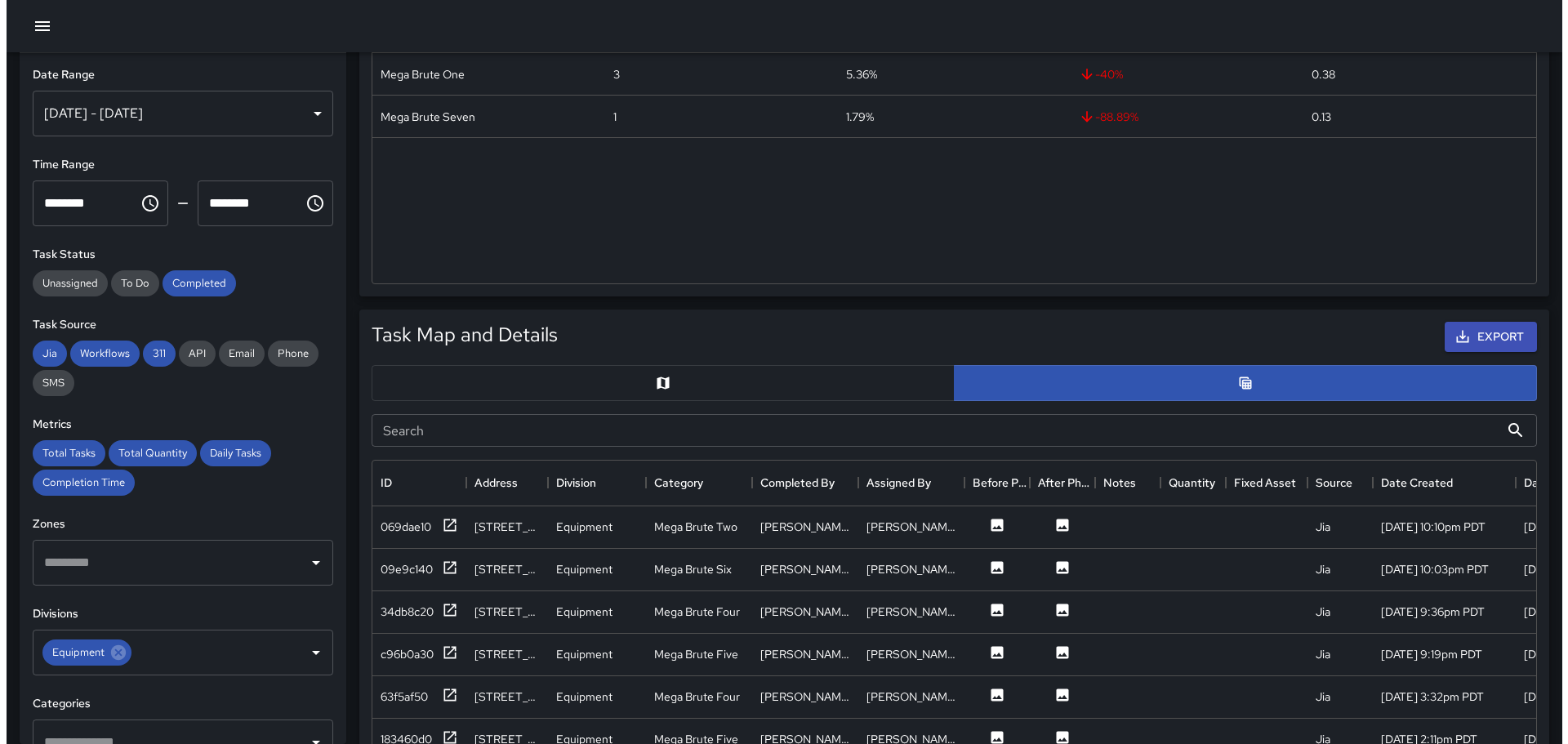
scroll to position [493, 0]
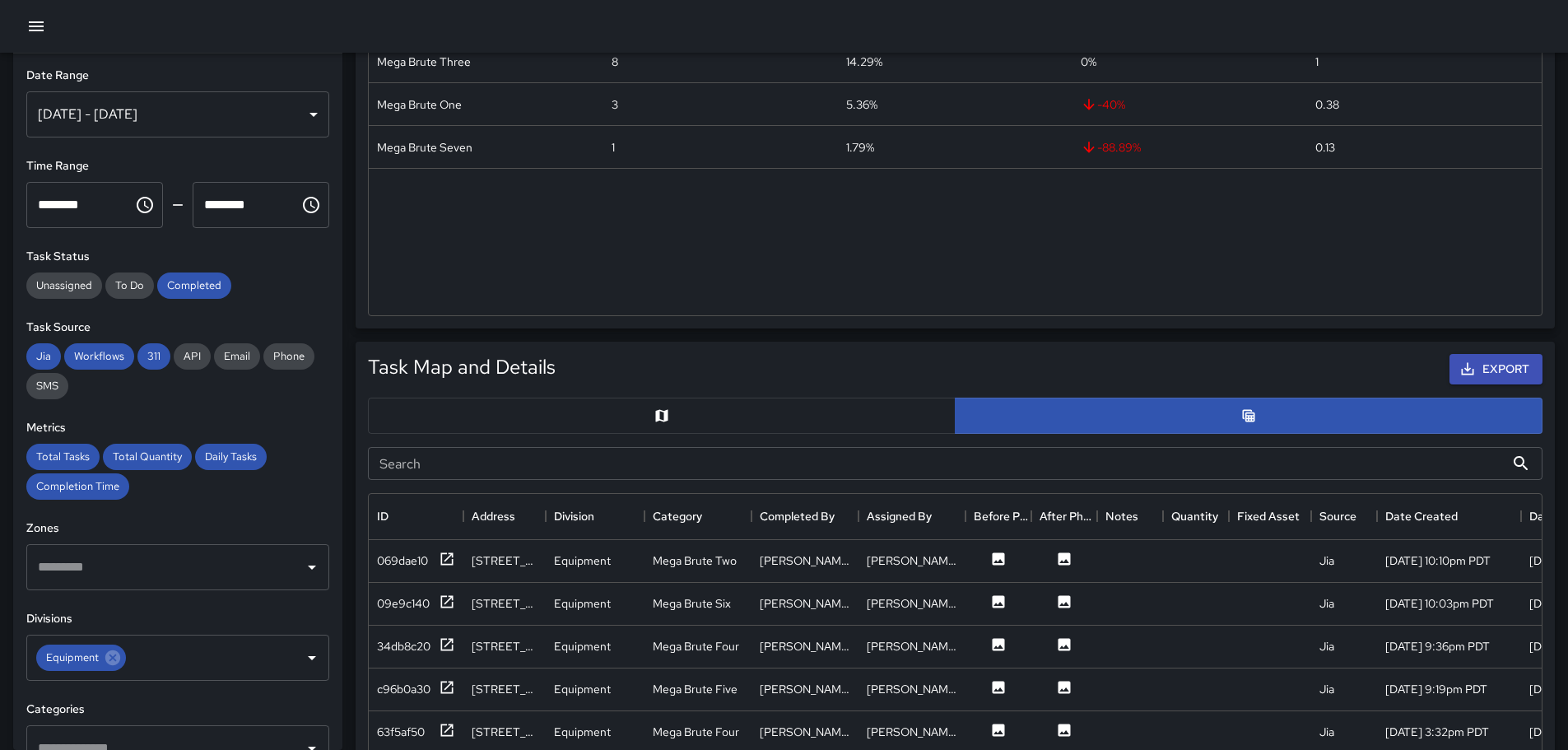
click at [36, 30] on icon "button" at bounding box center [36, 26] width 14 height 10
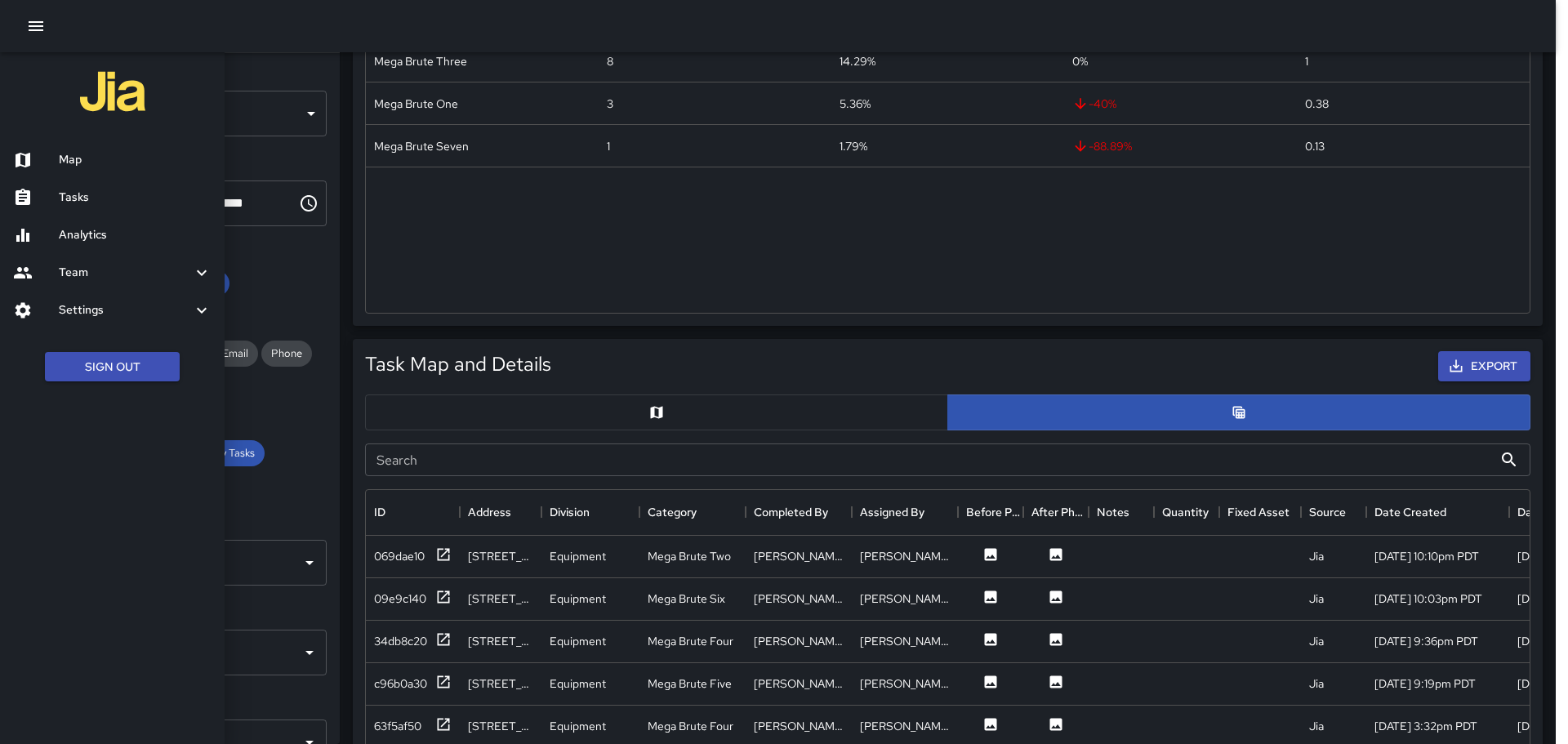
click at [97, 162] on h6 "Map" at bounding box center [135, 160] width 153 height 18
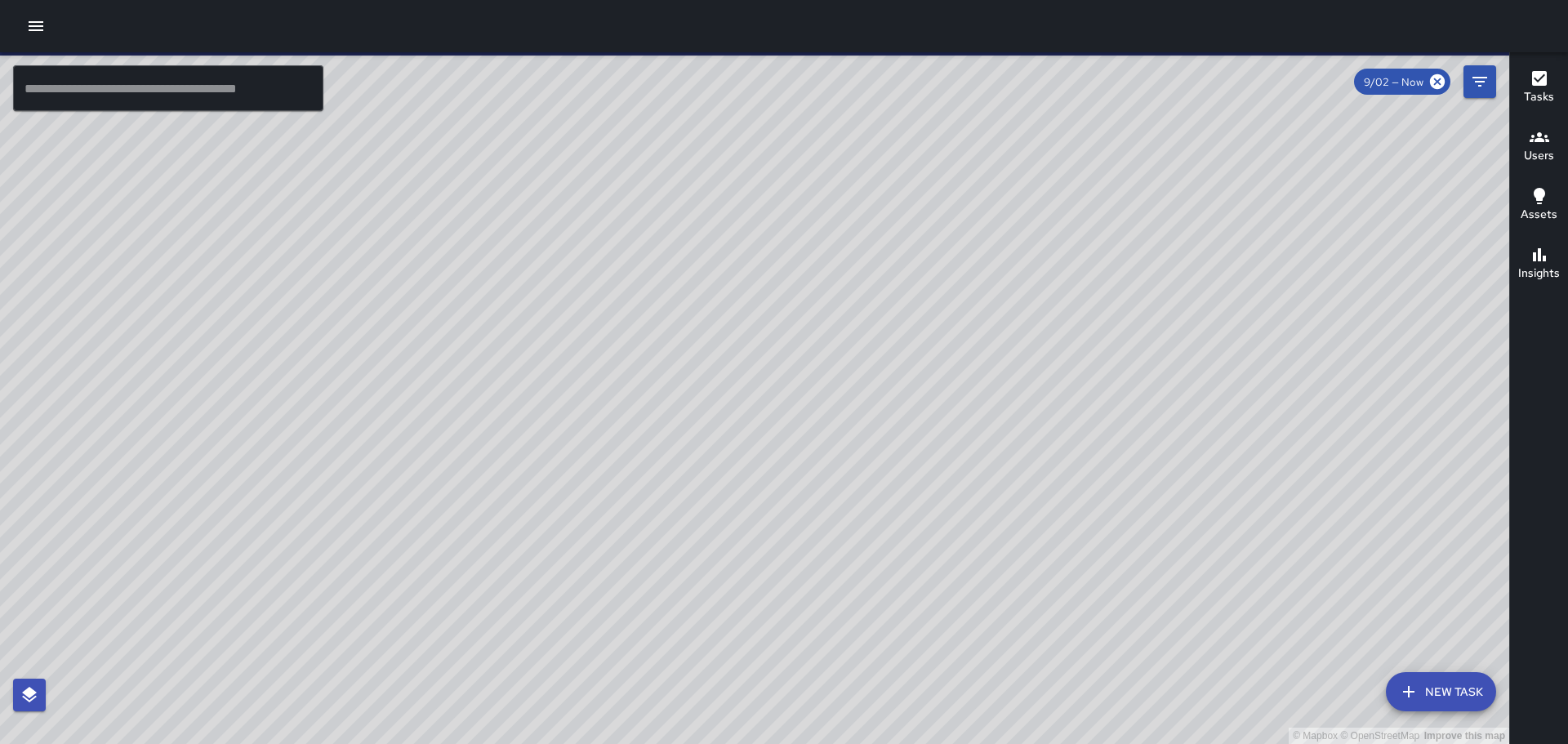
drag, startPoint x: 654, startPoint y: 570, endPoint x: 712, endPoint y: 282, distance: 293.8
click at [712, 282] on div "© Mapbox © OpenStreetMap Improve this map" at bounding box center [755, 398] width 1510 height 691
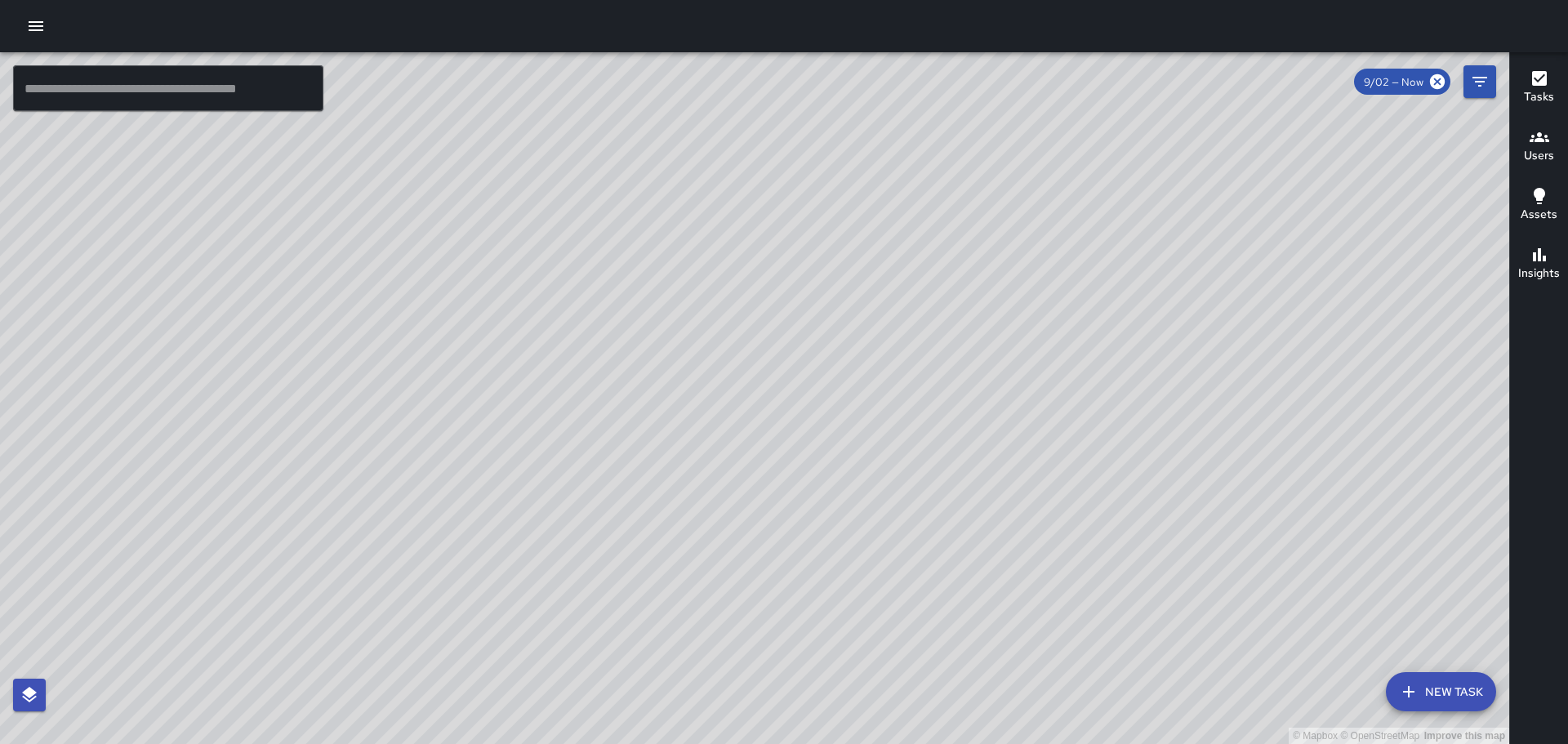
drag, startPoint x: 775, startPoint y: 276, endPoint x: 750, endPoint y: 393, distance: 119.6
click at [750, 393] on div "© Mapbox © OpenStreetMap Improve this map" at bounding box center [755, 398] width 1510 height 691
drag, startPoint x: 948, startPoint y: 325, endPoint x: 912, endPoint y: 458, distance: 137.8
click at [913, 458] on div "© Mapbox © OpenStreetMap Improve this map" at bounding box center [755, 398] width 1510 height 691
drag, startPoint x: 881, startPoint y: 203, endPoint x: 791, endPoint y: 413, distance: 228.5
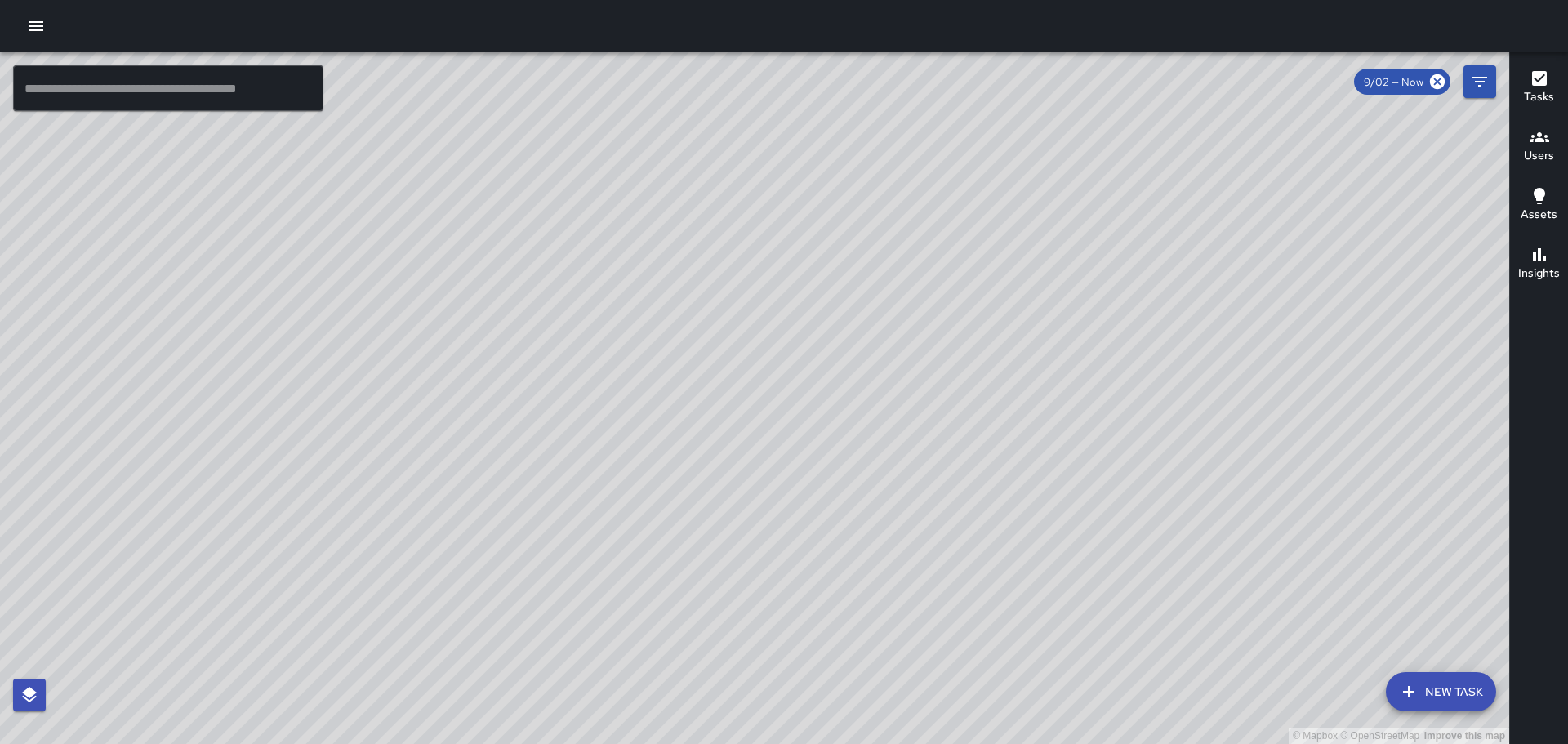
click at [791, 413] on div "© Mapbox © OpenStreetMap Improve this map" at bounding box center [755, 398] width 1510 height 691
click at [34, 24] on icon "button" at bounding box center [35, 26] width 19 height 19
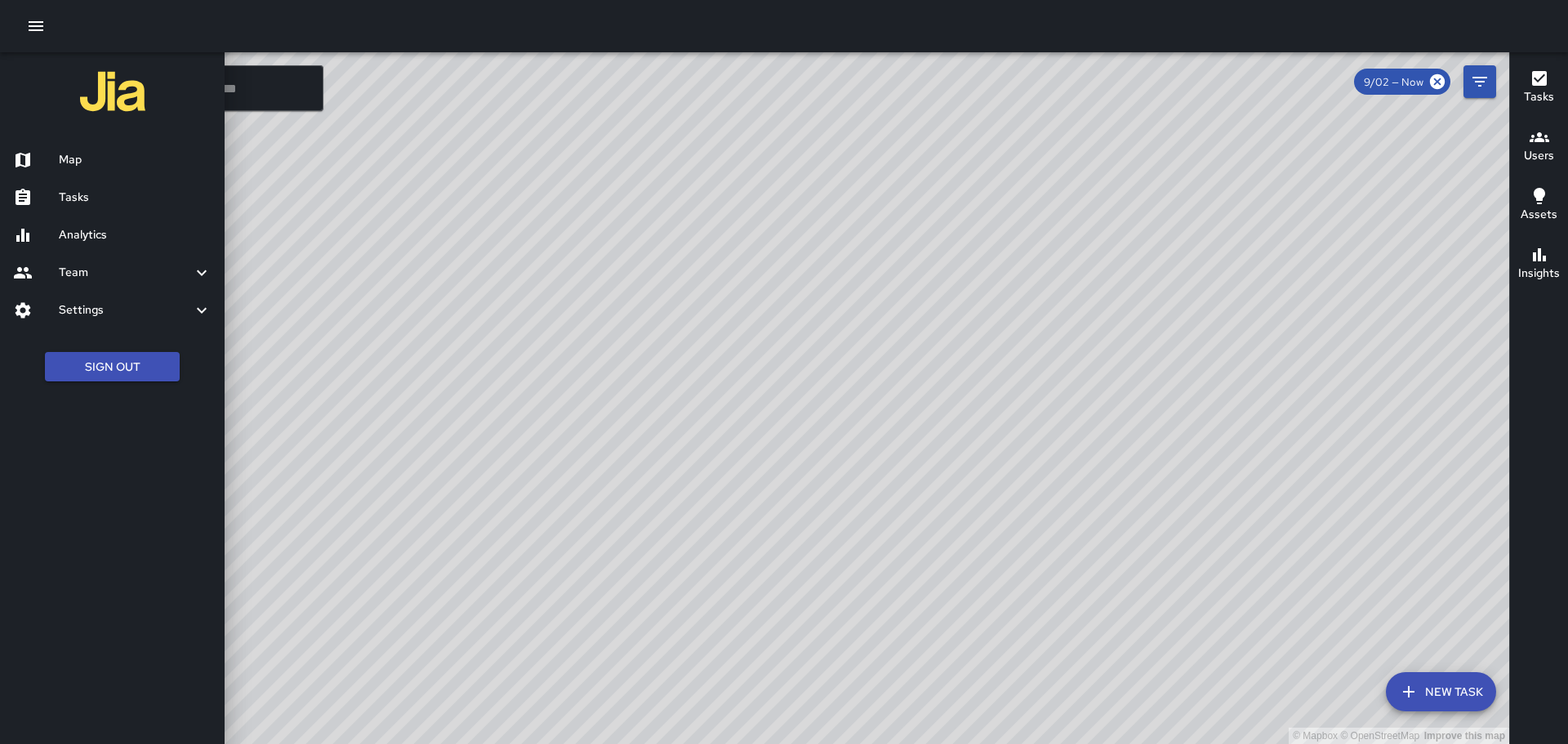
click at [96, 204] on h6 "Tasks" at bounding box center [135, 197] width 153 height 18
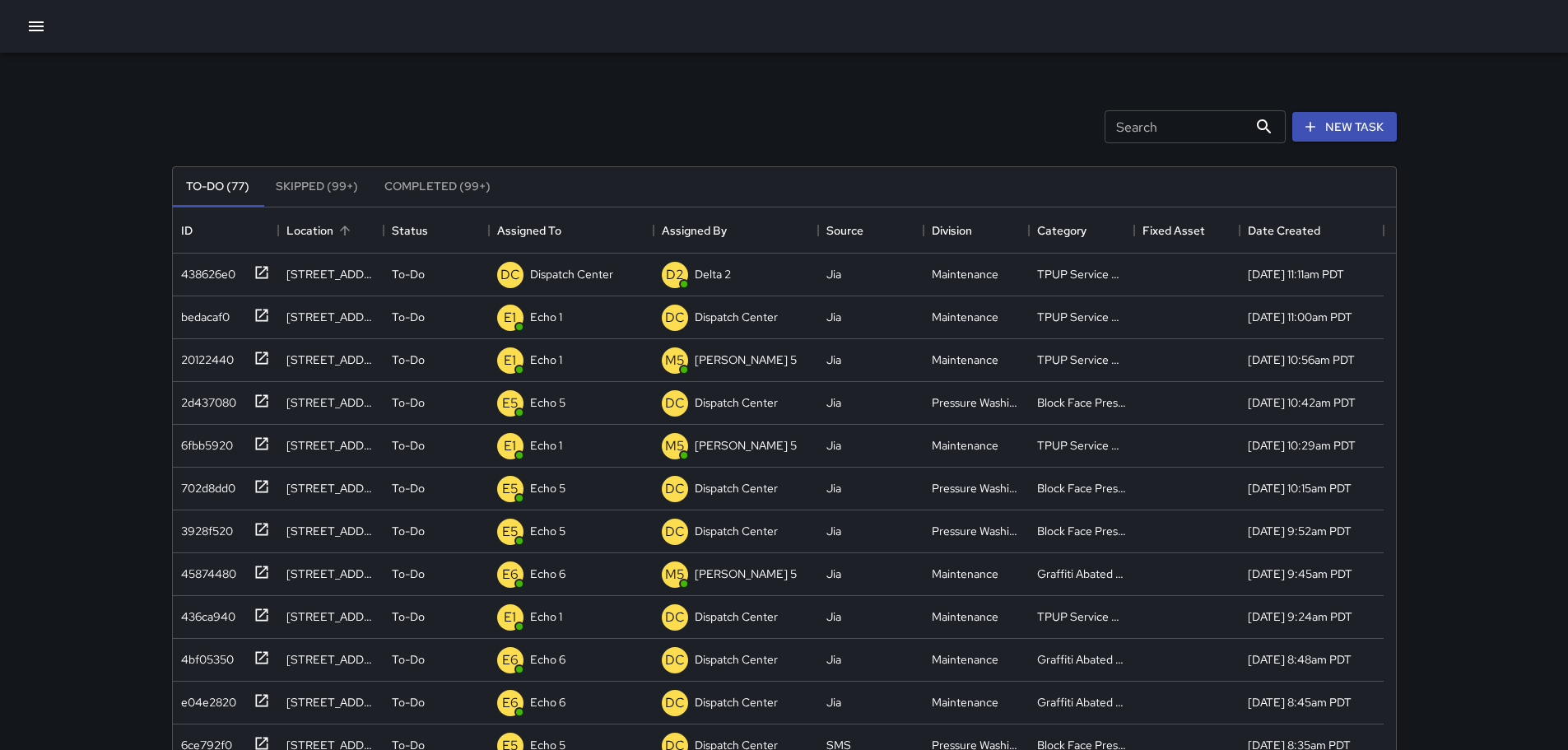
scroll to position [684, 1210]
click at [262, 273] on icon at bounding box center [261, 272] width 16 height 16
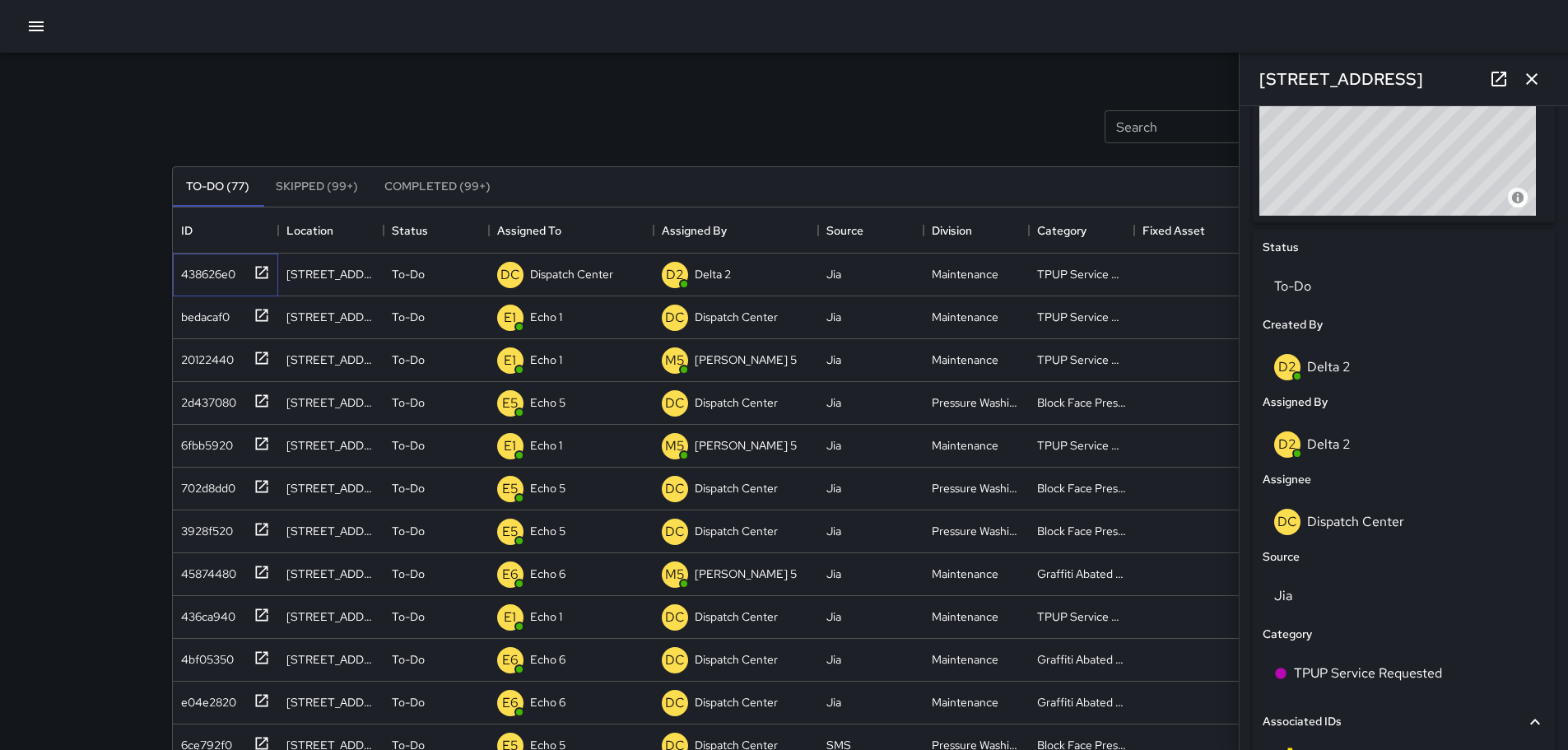
scroll to position [658, 0]
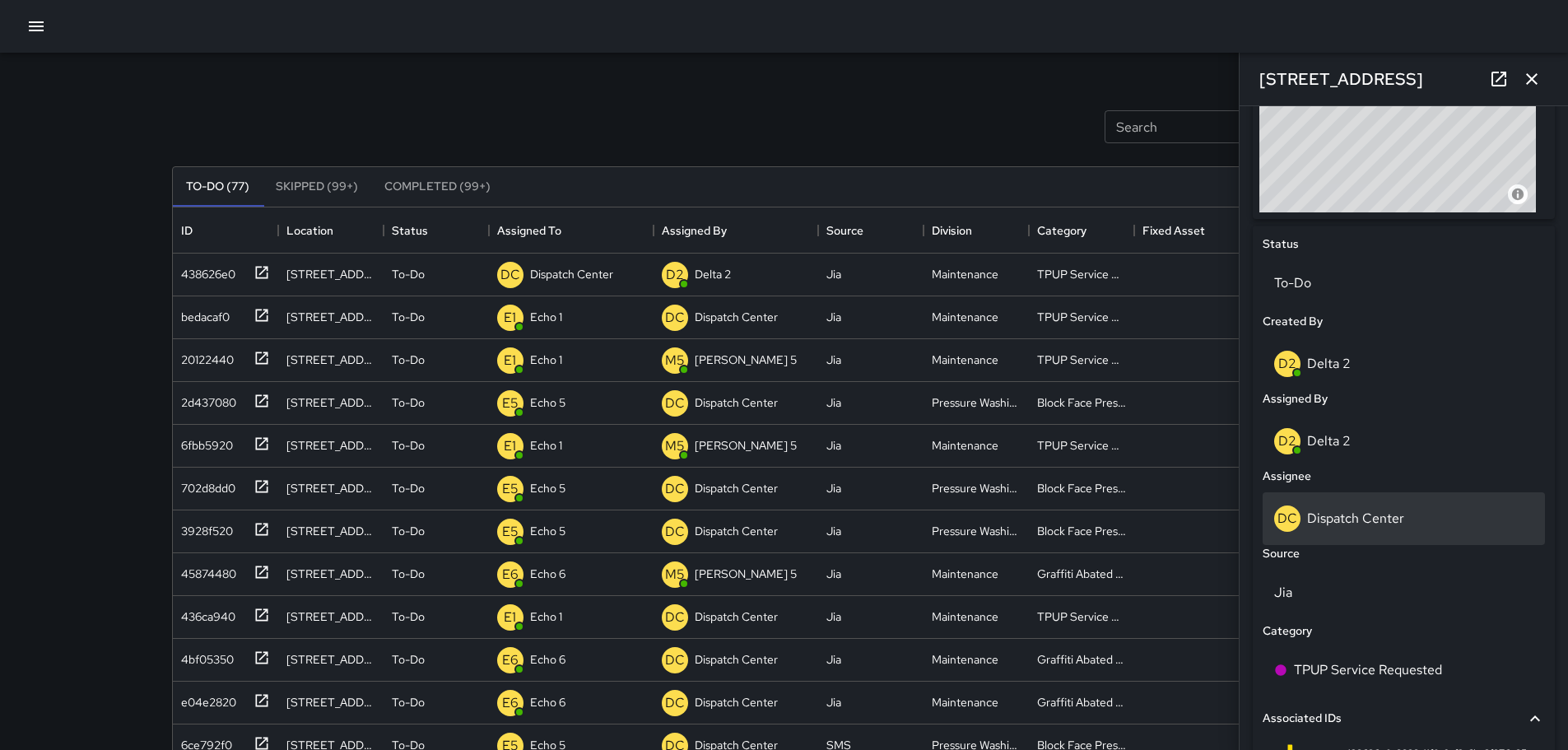
click at [1350, 529] on div "DC Dispatch Center" at bounding box center [1403, 518] width 259 height 26
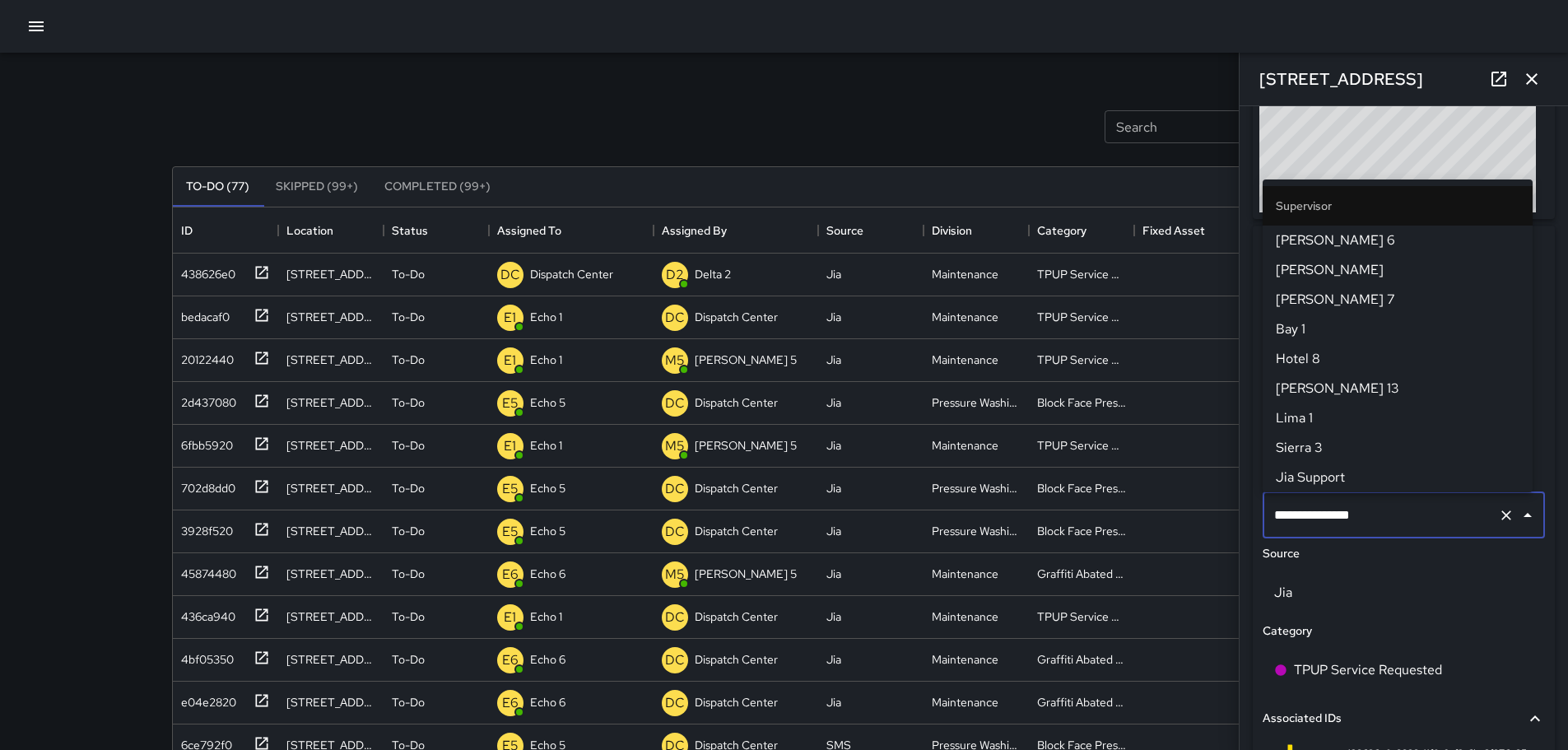
scroll to position [1689, 0]
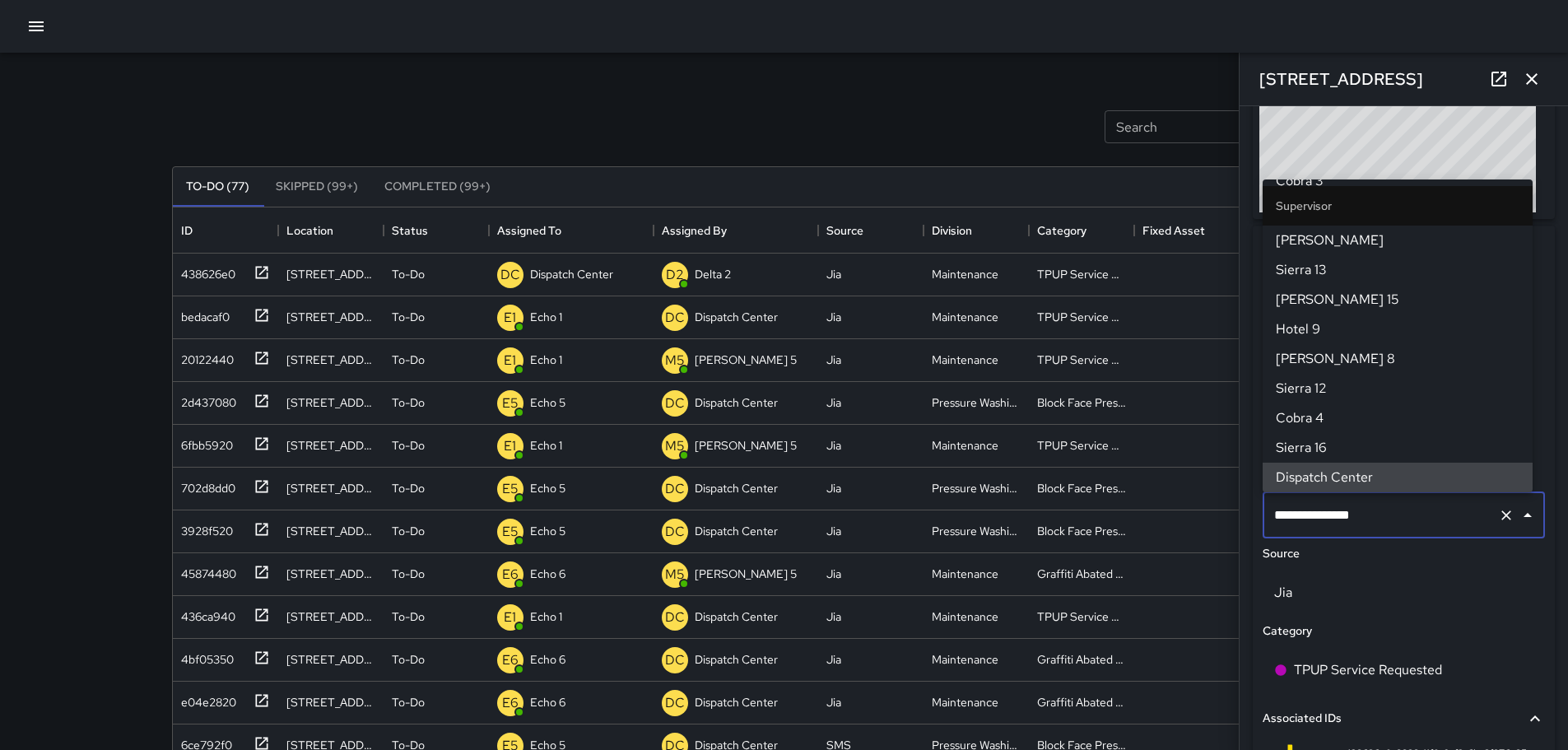
click at [1348, 519] on input "**********" at bounding box center [1380, 515] width 222 height 31
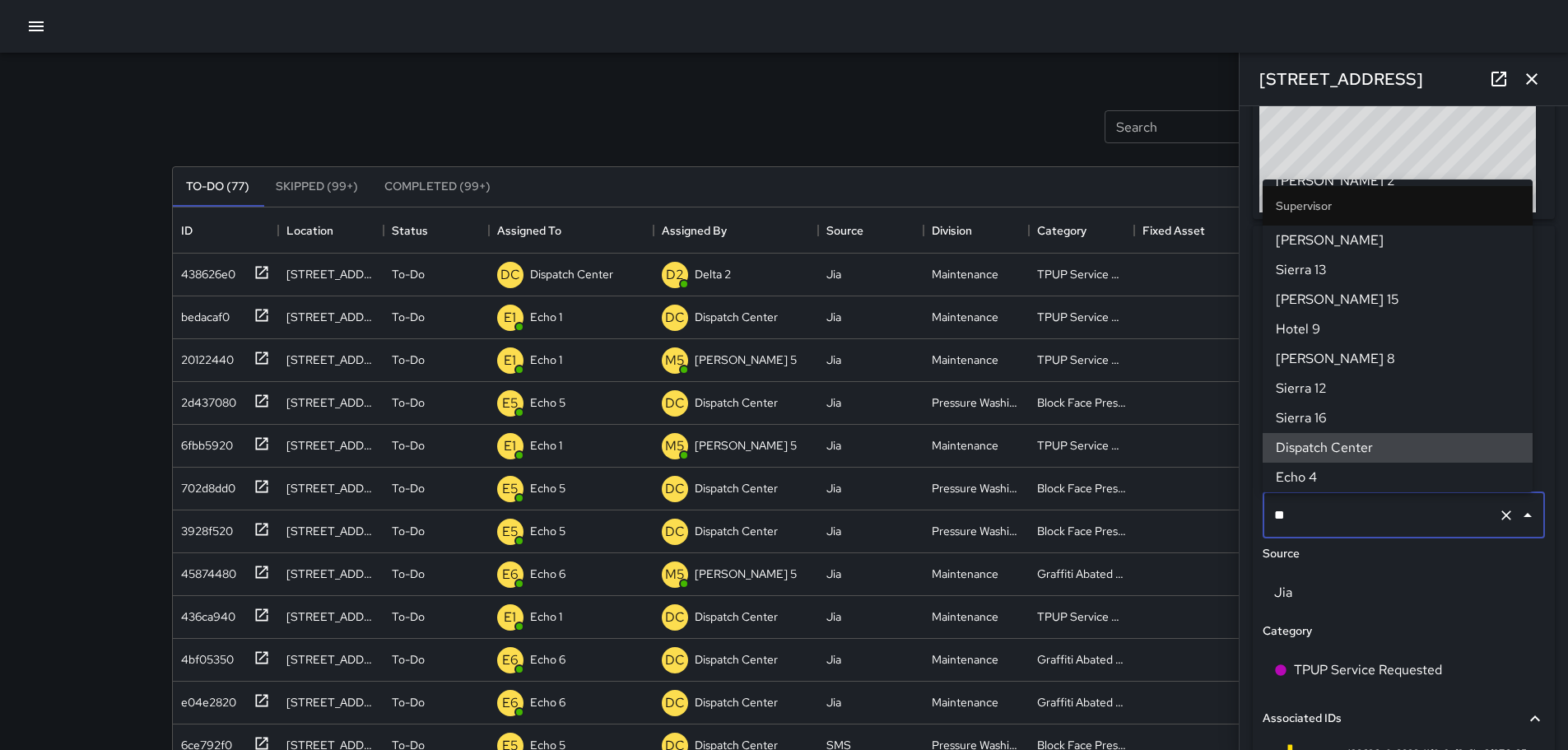
scroll to position [0, 0]
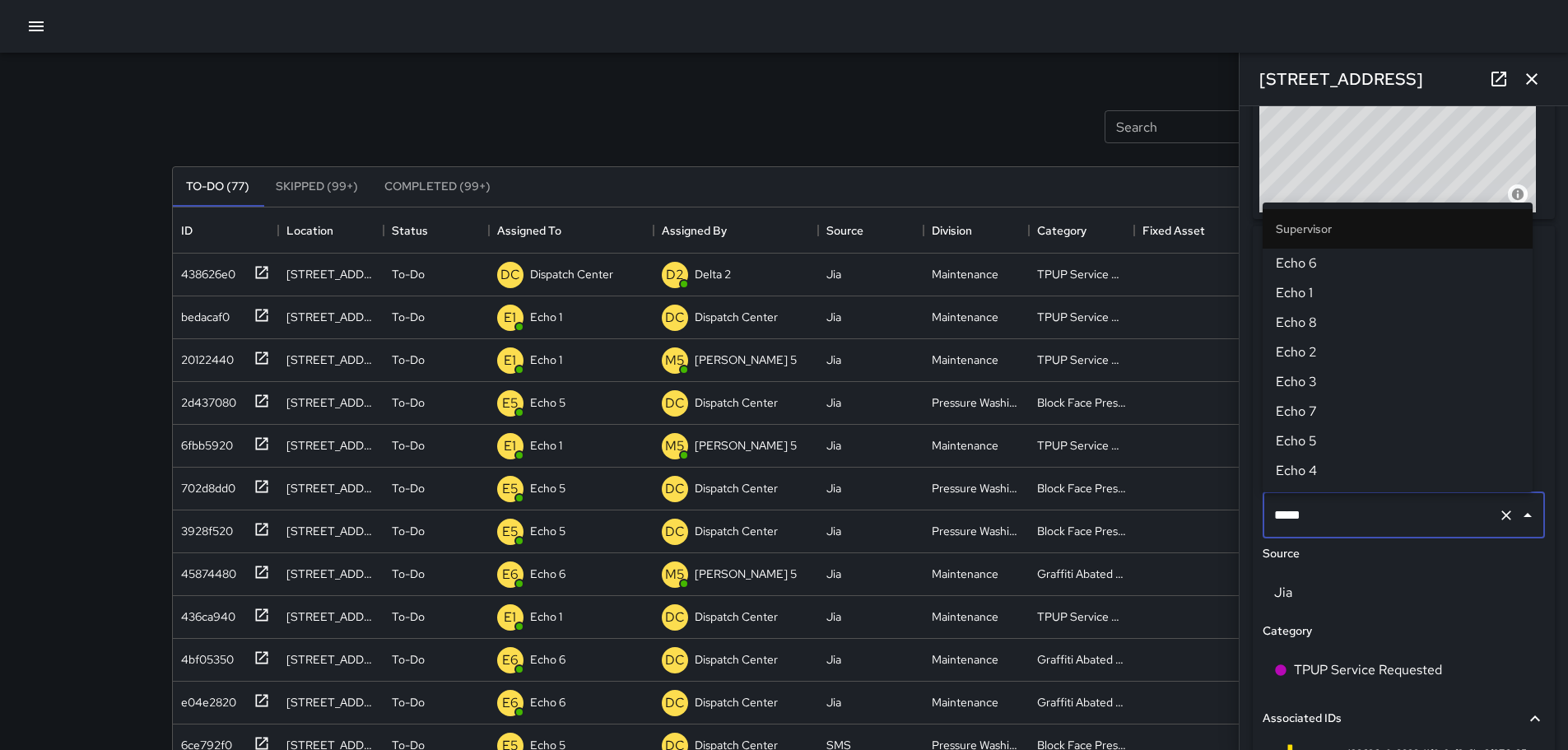
type input "******"
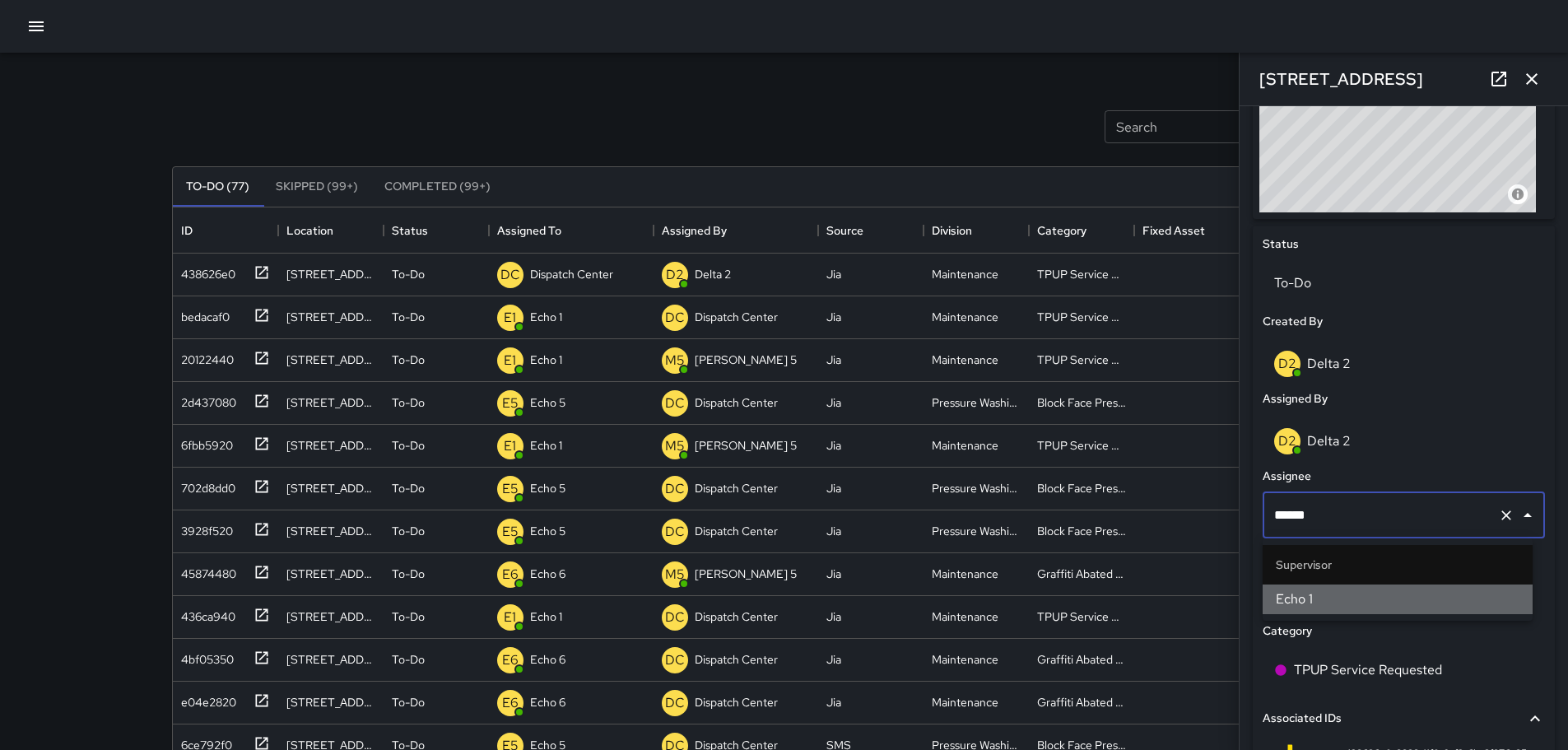
click at [1308, 606] on span "Echo 1" at bounding box center [1396, 599] width 244 height 19
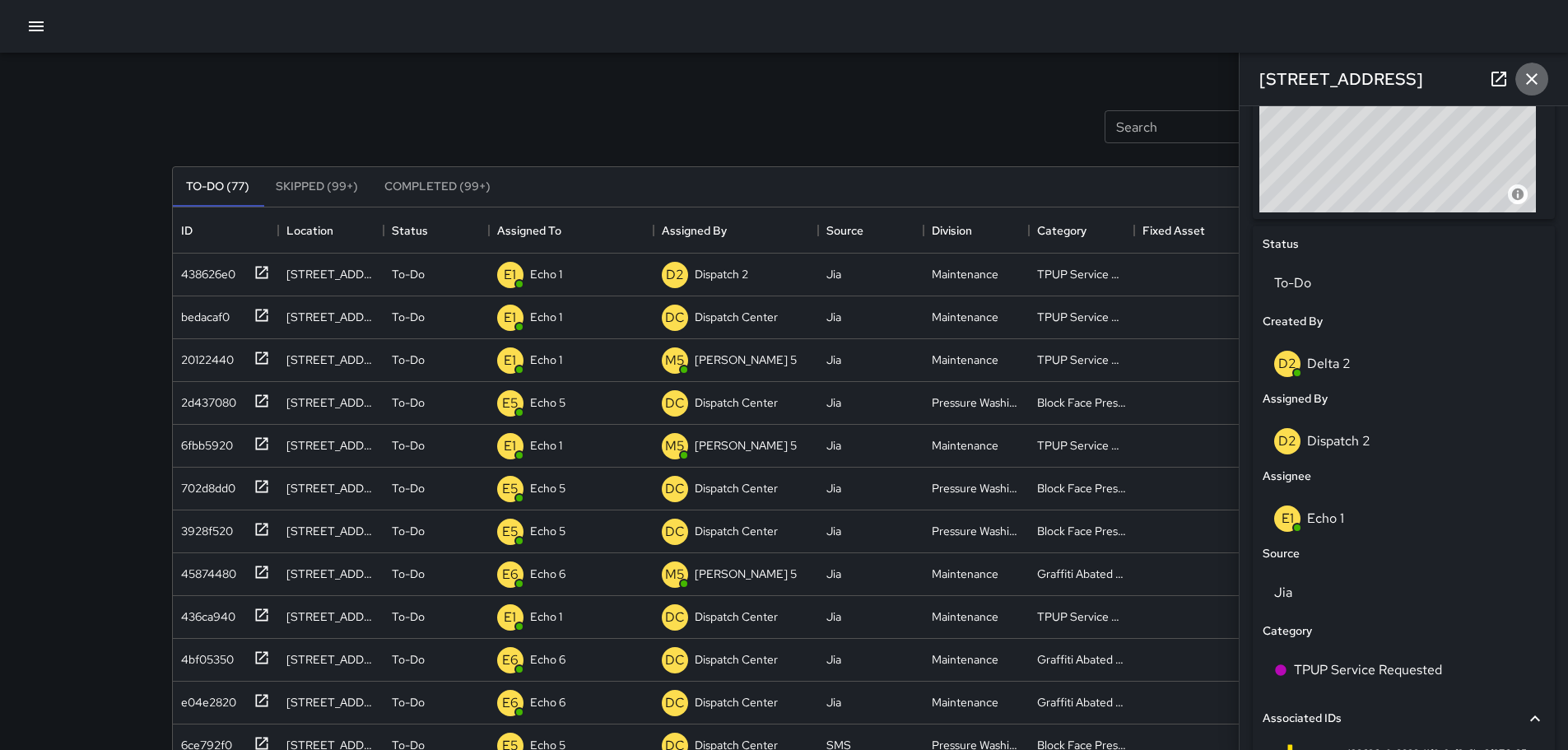
click at [1532, 80] on icon "button" at bounding box center [1531, 79] width 12 height 12
